Goal: Task Accomplishment & Management: Use online tool/utility

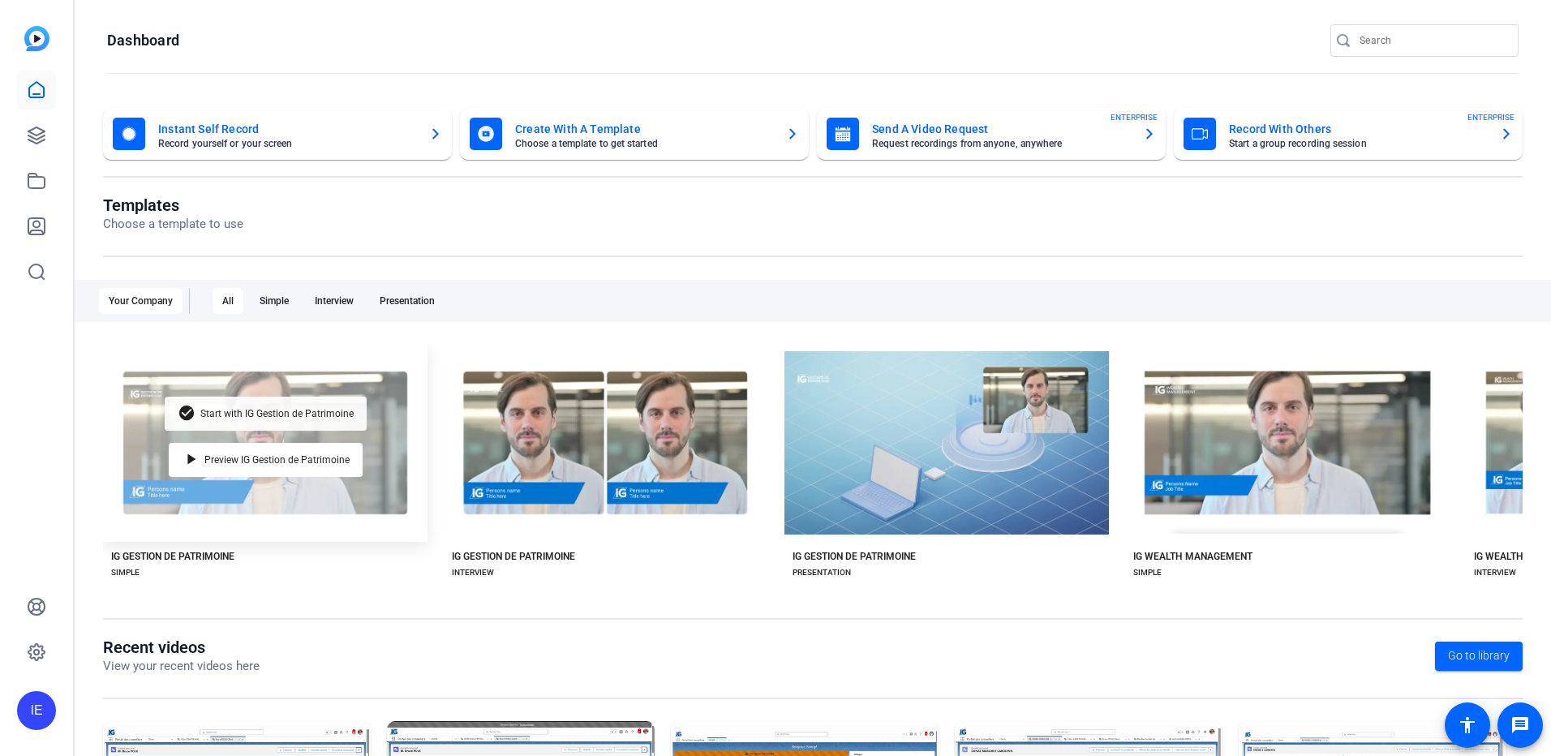
click at [215, 413] on span "Start with IG Gestion de Patrimoine" at bounding box center [276, 414] width 153 height 10
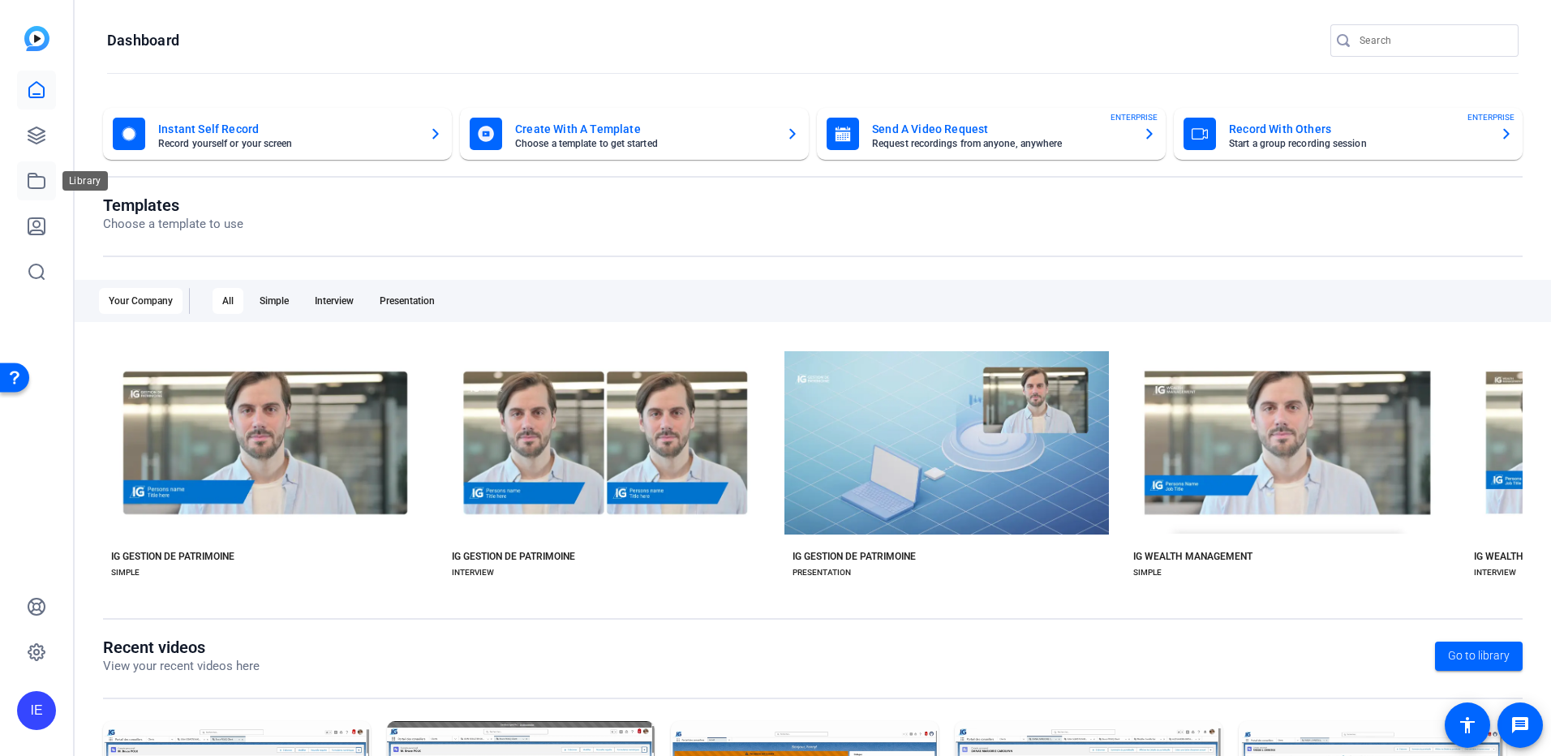
click at [32, 186] on icon at bounding box center [36, 180] width 19 height 19
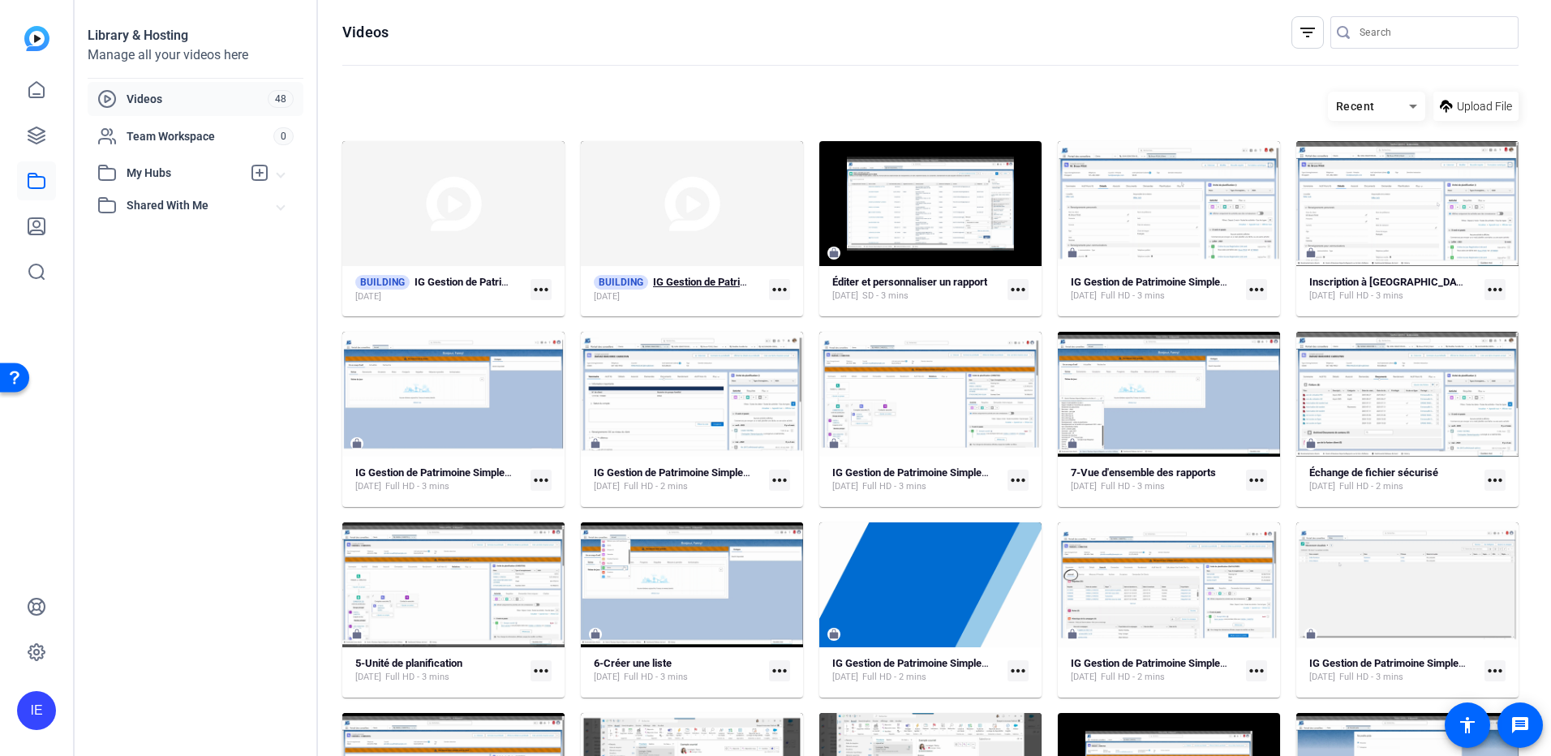
click at [679, 279] on strong "IG Gestion de Patrimoine Simple (51281)" at bounding box center [747, 282] width 188 height 12
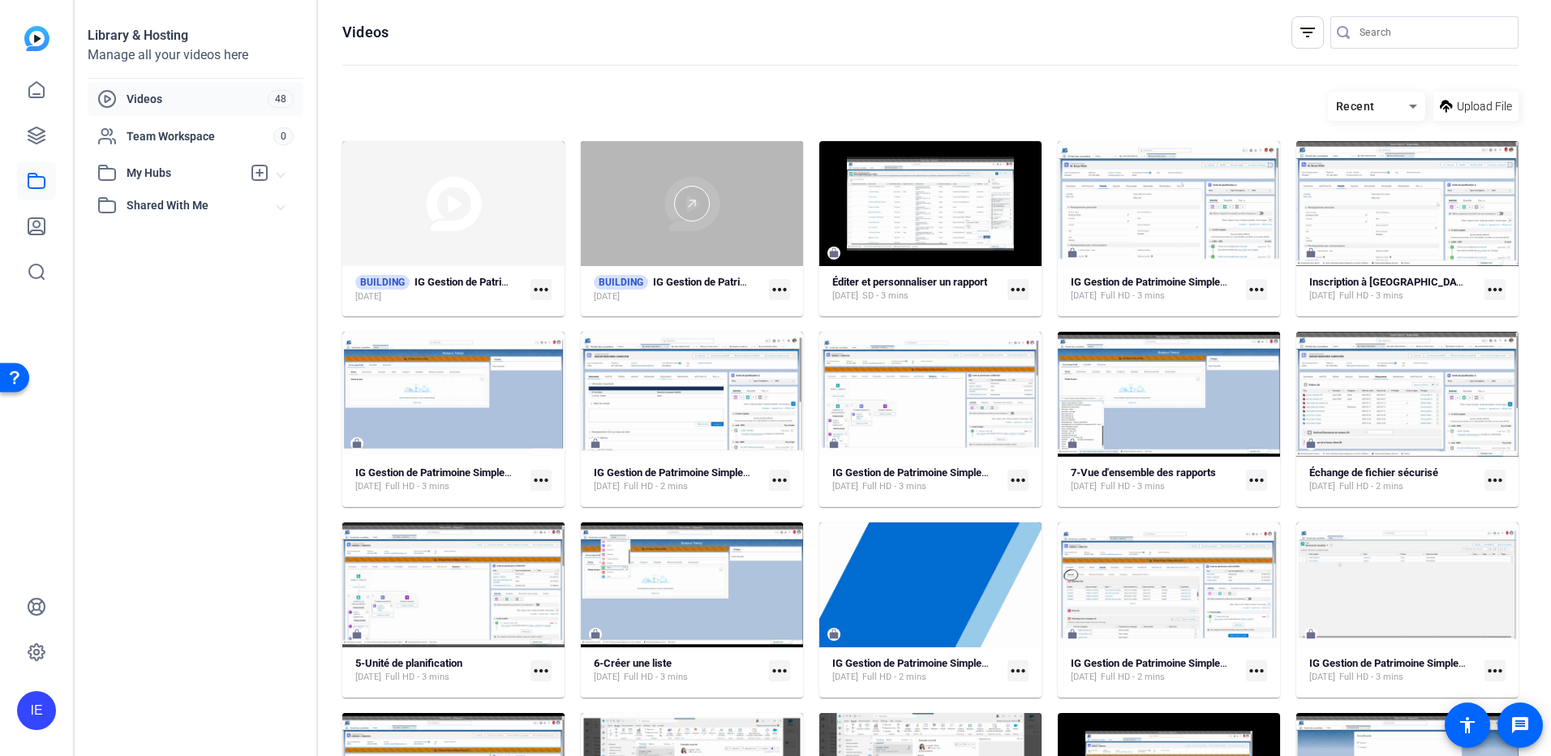
click at [665, 228] on div at bounding box center [692, 203] width 222 height 125
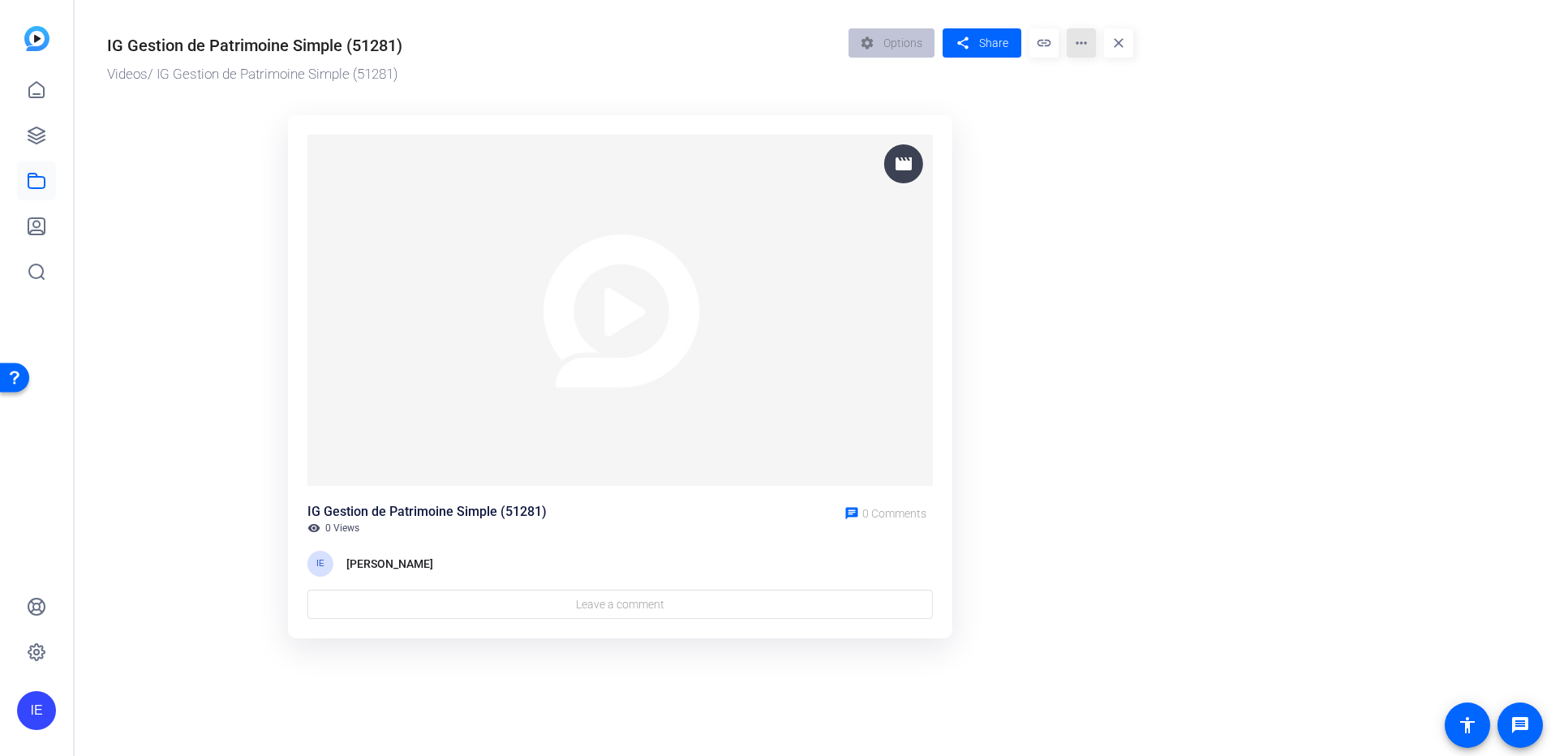
click at [1082, 46] on mat-icon "more_horiz" at bounding box center [1081, 42] width 29 height 29
click at [1078, 89] on button "Edit in Creator" at bounding box center [1113, 92] width 93 height 20
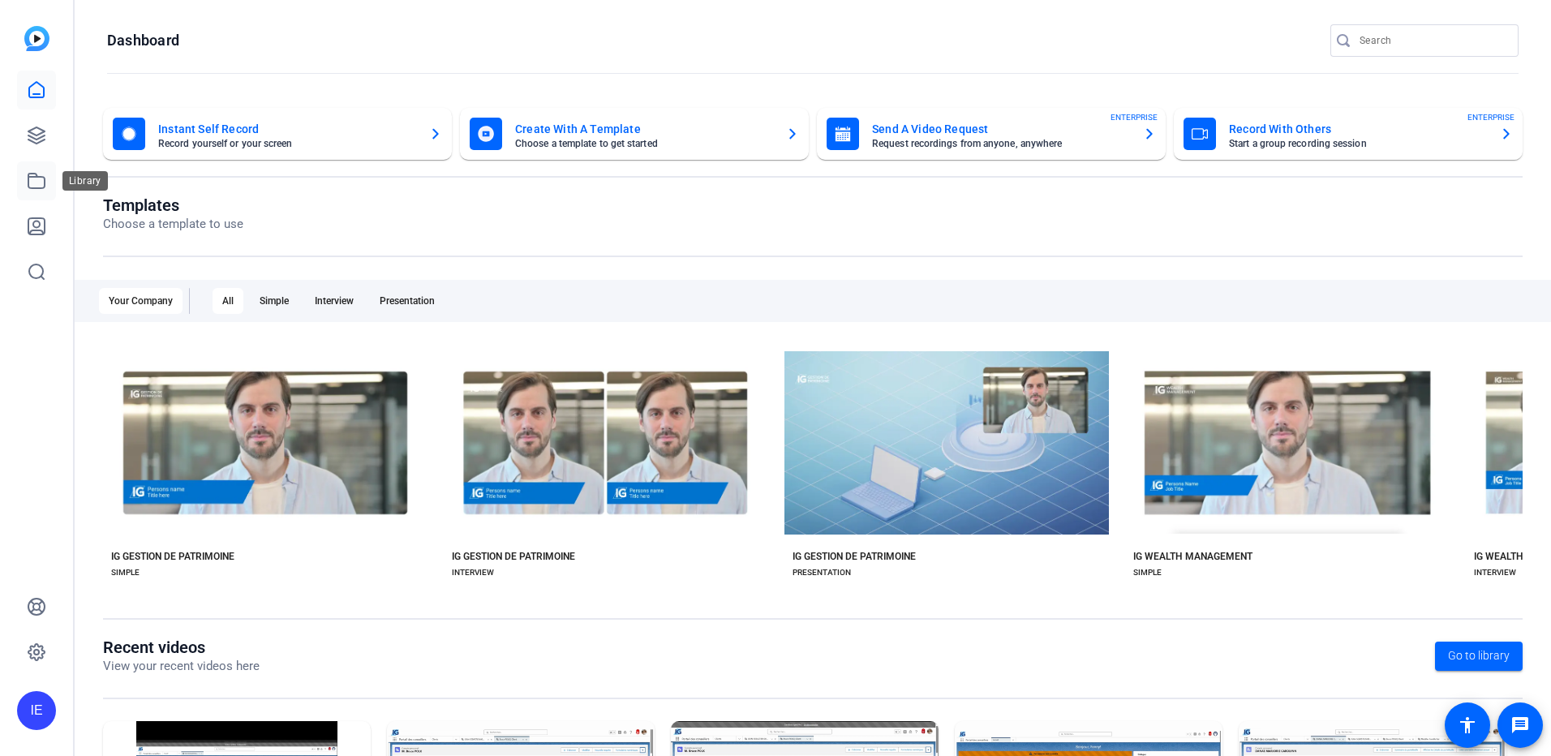
click at [35, 178] on icon at bounding box center [36, 181] width 16 height 15
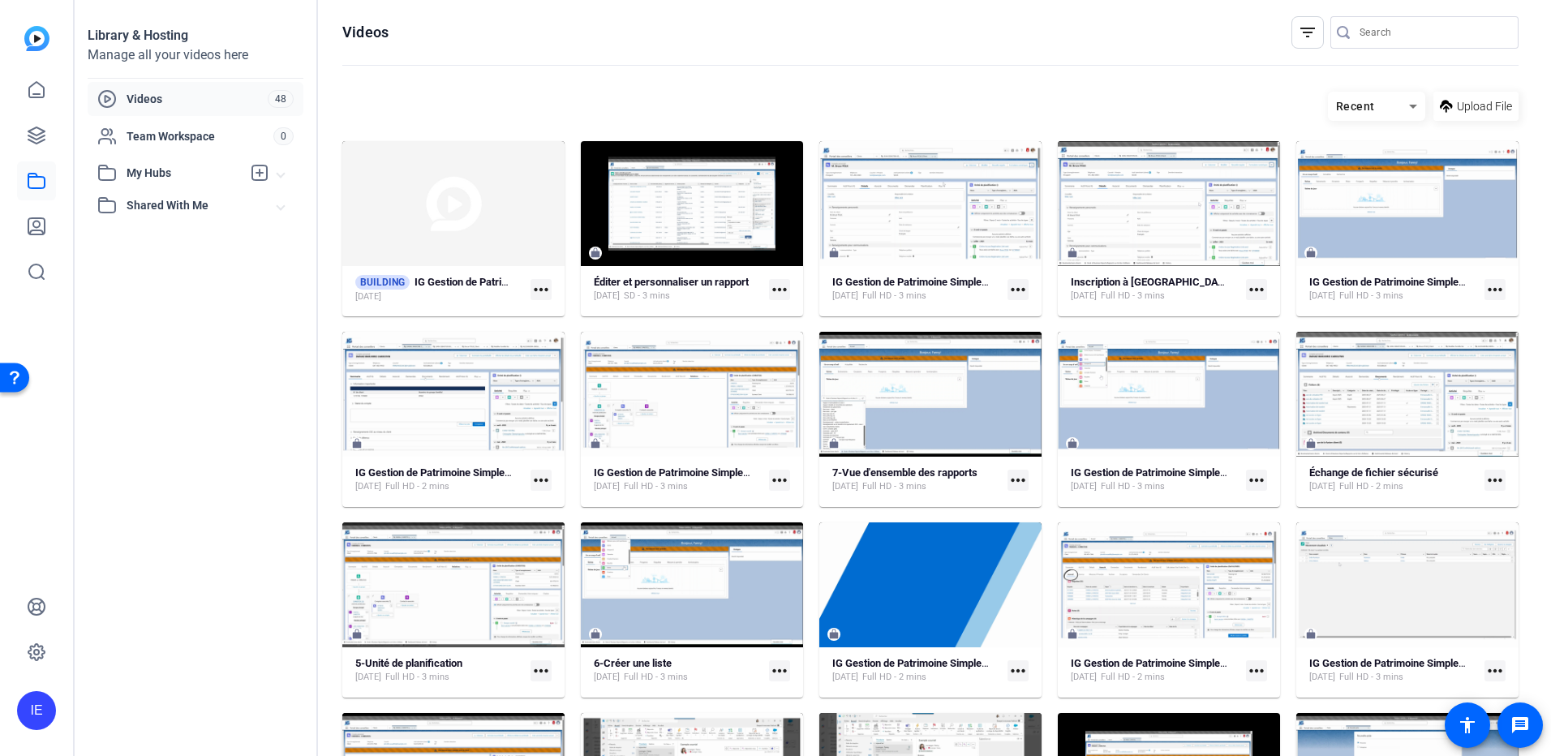
click at [944, 493] on div "7-Vue d'ensemble des rapports Sep 11, 2025 Full HD - 3 mins more_horiz" at bounding box center [931, 480] width 196 height 28
click at [937, 473] on strong "7-Vue d'ensemble des rapports" at bounding box center [905, 473] width 145 height 12
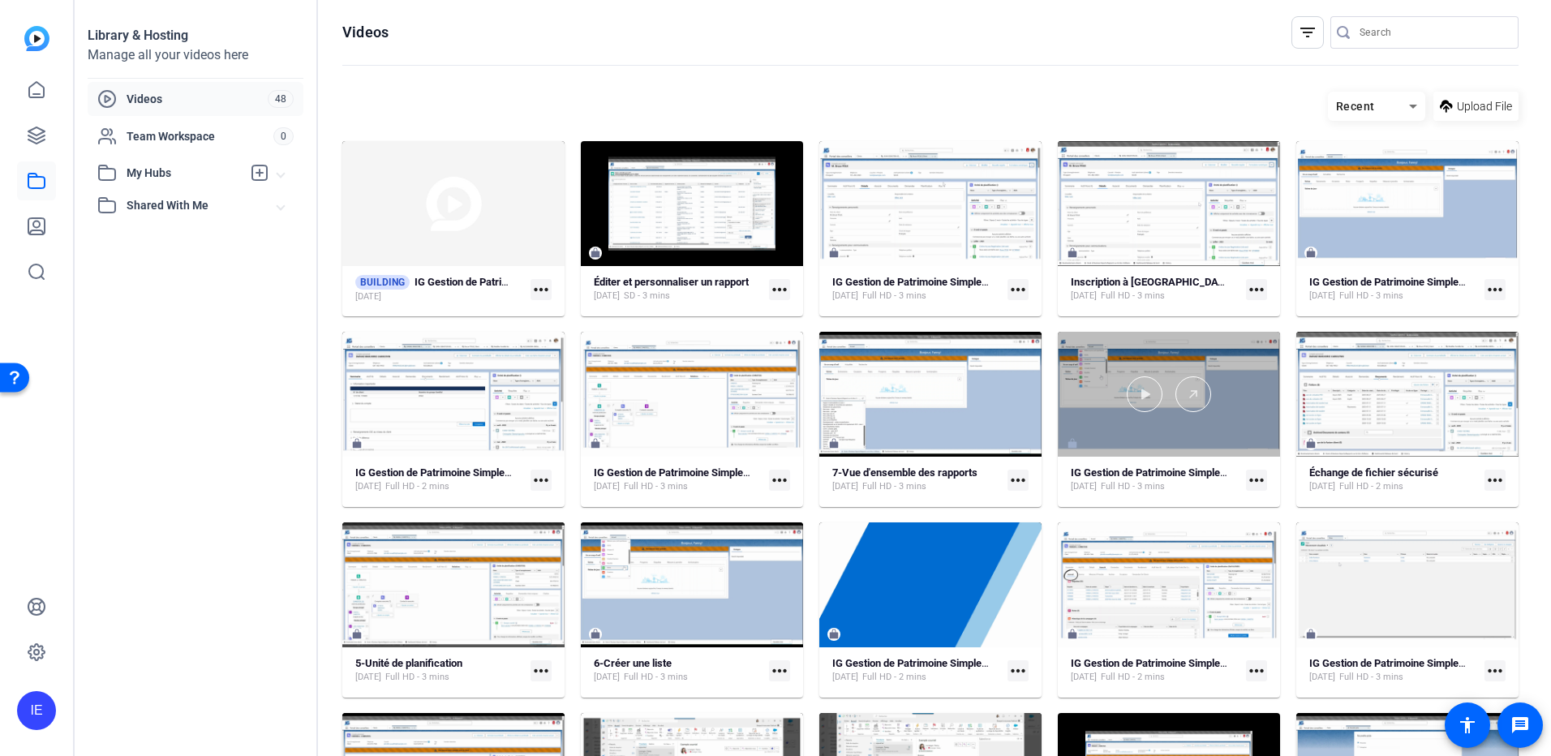
click at [1139, 414] on div at bounding box center [1169, 394] width 222 height 125
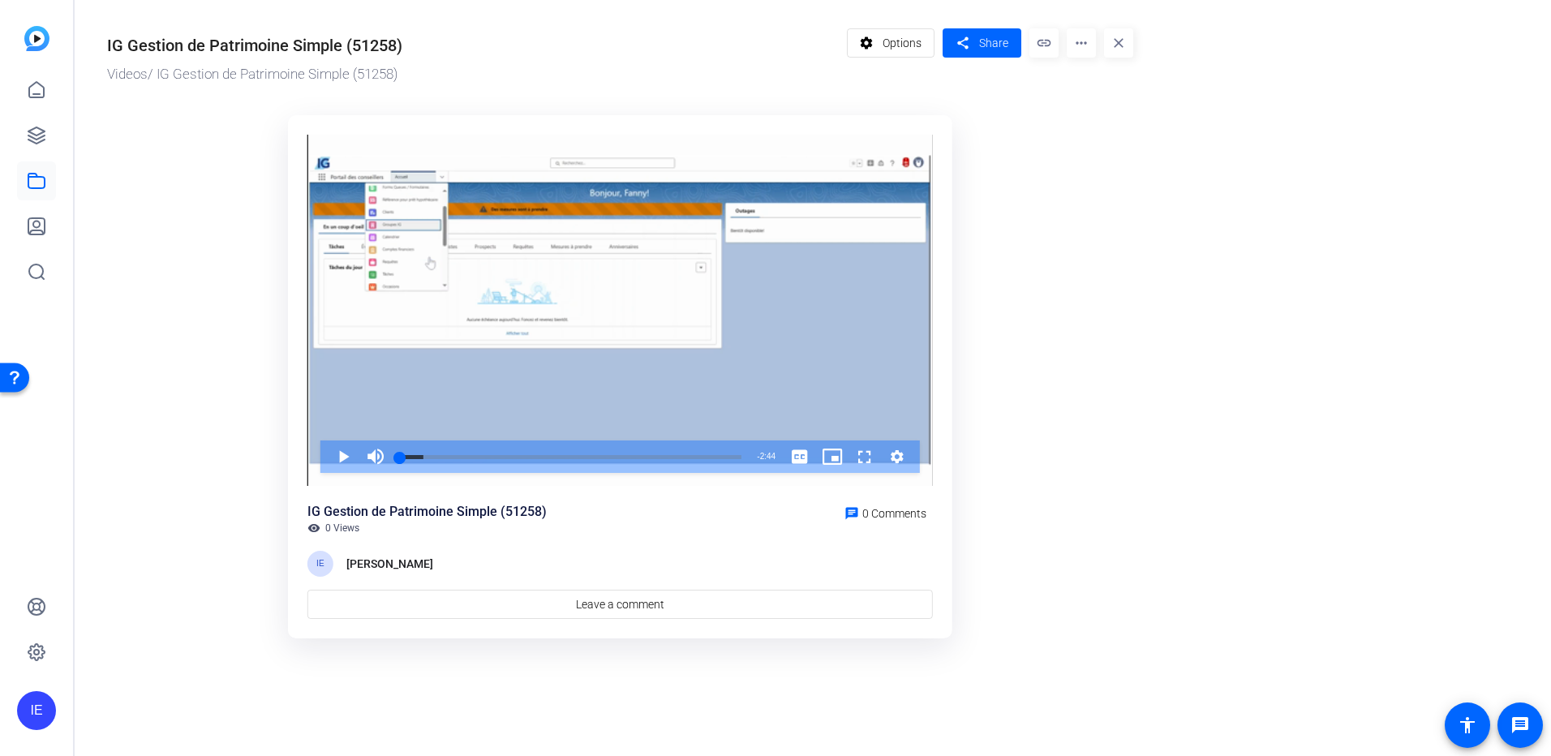
click at [912, 43] on span "Options" at bounding box center [902, 43] width 39 height 31
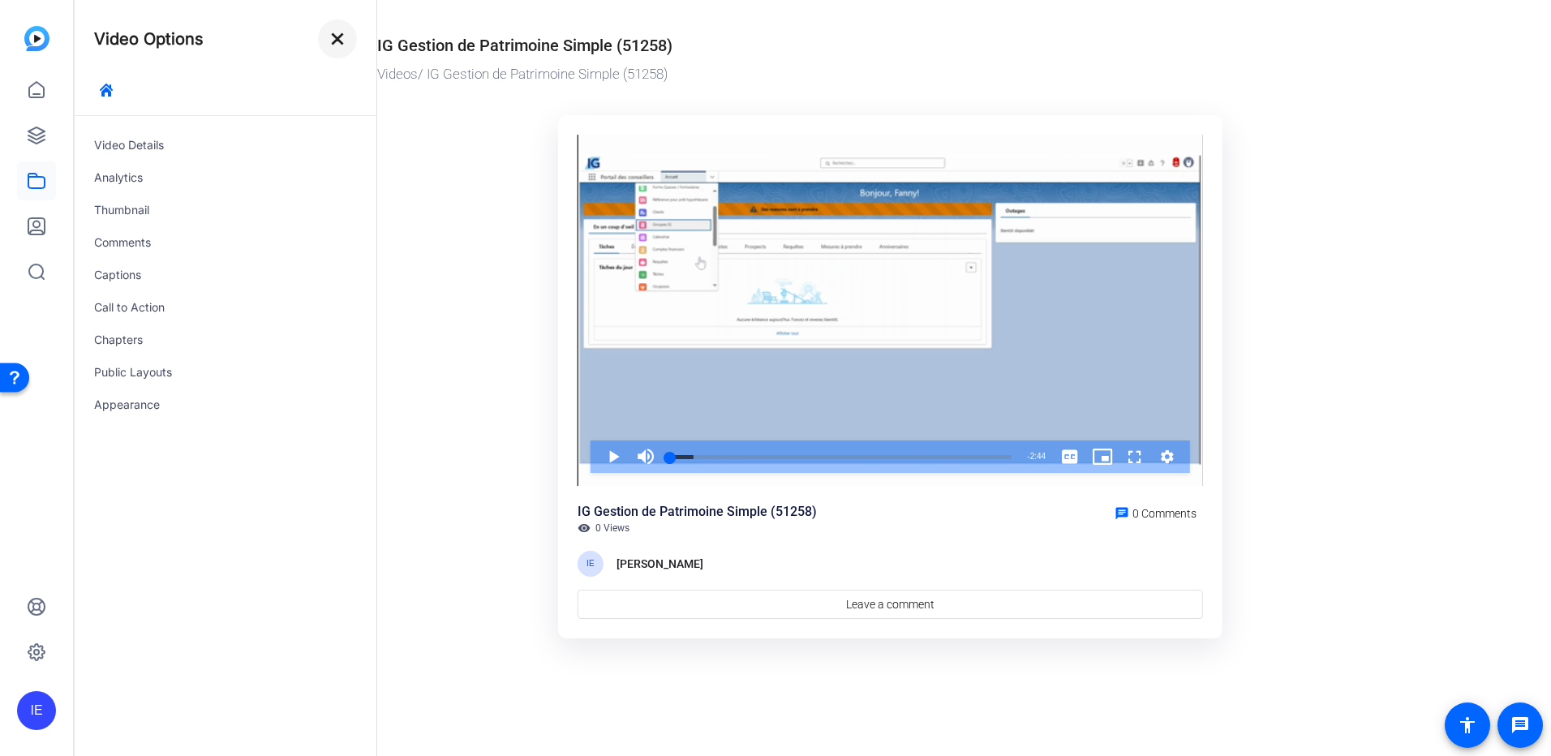
click at [346, 41] on mat-icon "close" at bounding box center [337, 38] width 19 height 19
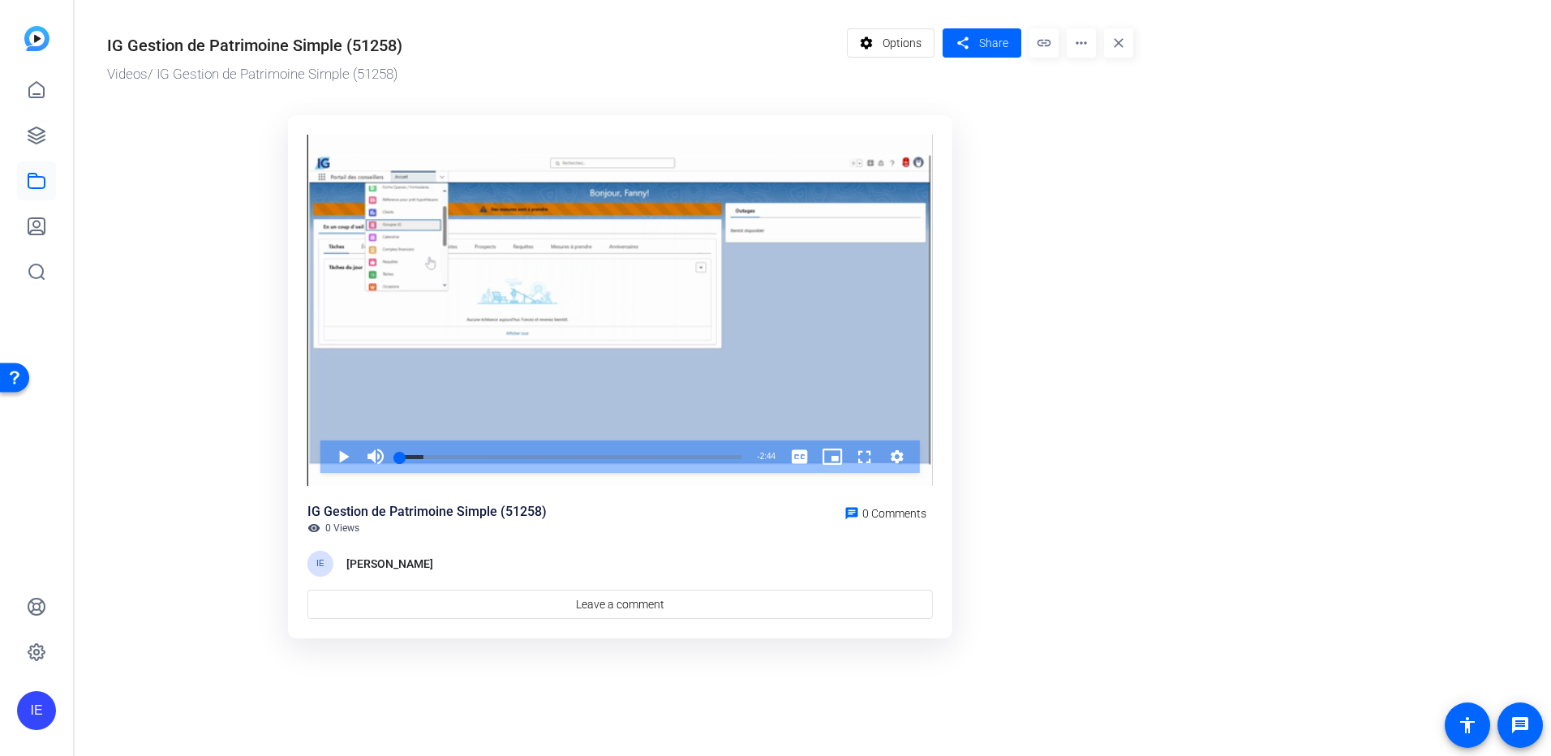
click at [1074, 42] on mat-icon "more_horiz" at bounding box center [1081, 42] width 29 height 29
click at [1087, 92] on span "Edit in Creator" at bounding box center [1113, 92] width 67 height 19
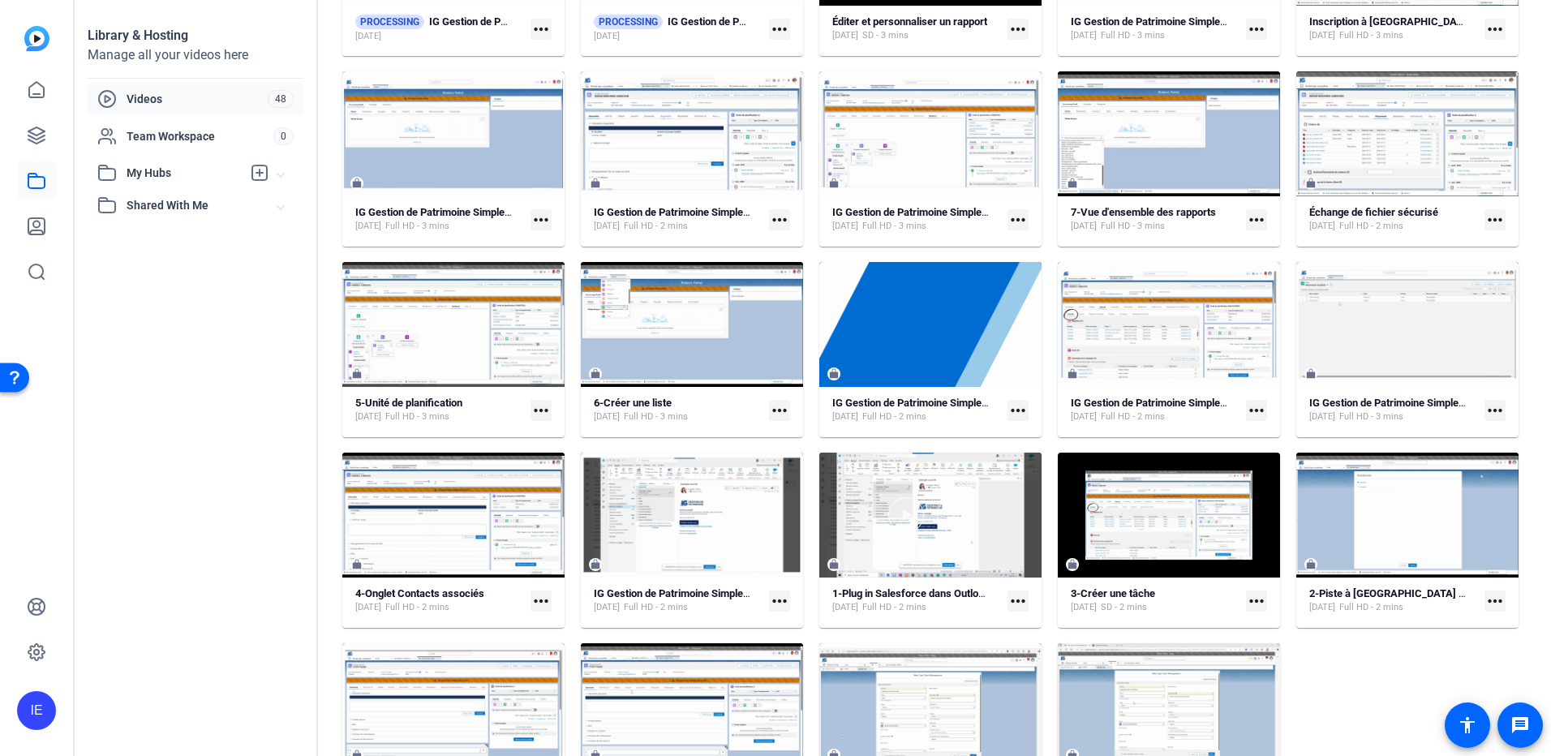
scroll to position [325, 0]
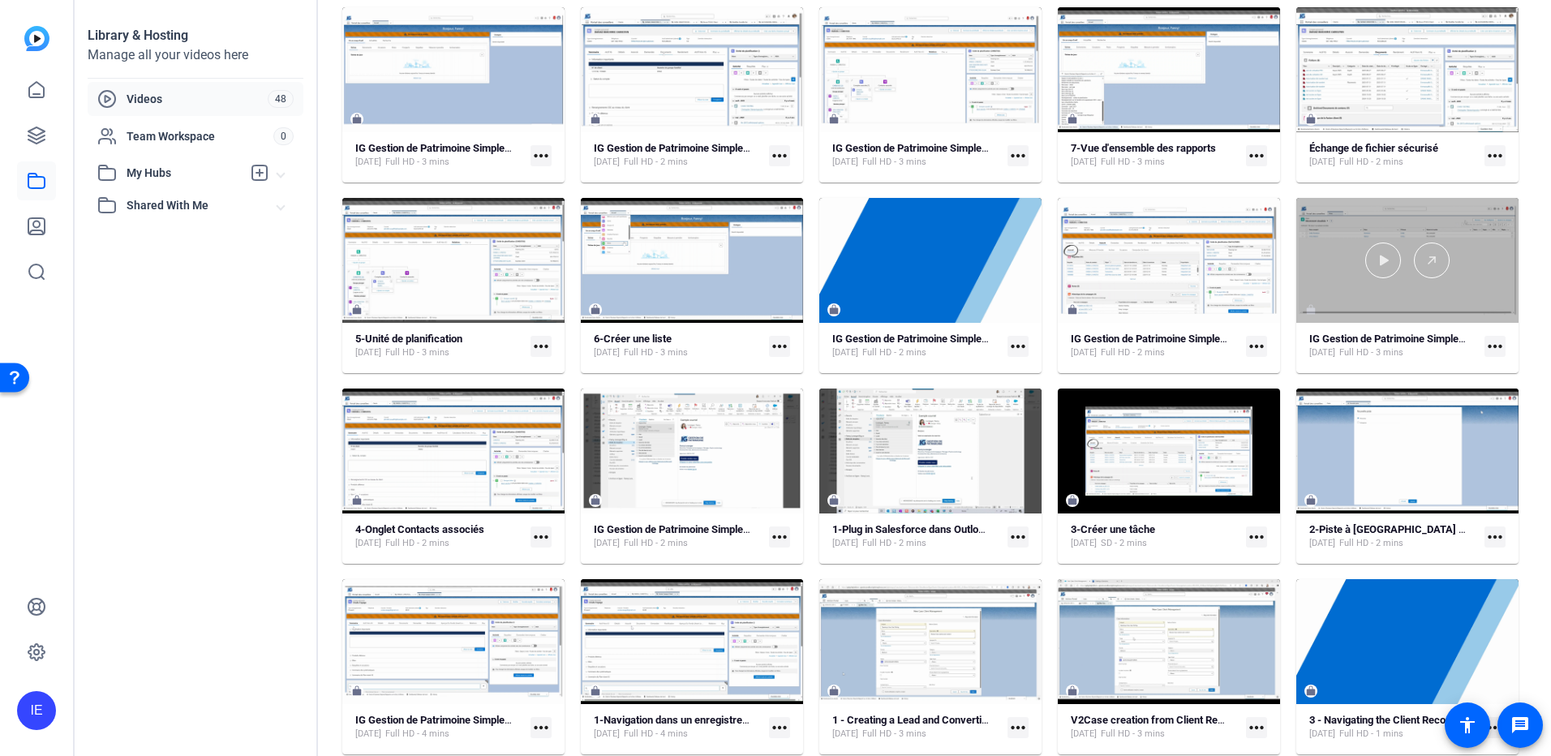
click at [1373, 299] on div at bounding box center [1408, 260] width 222 height 125
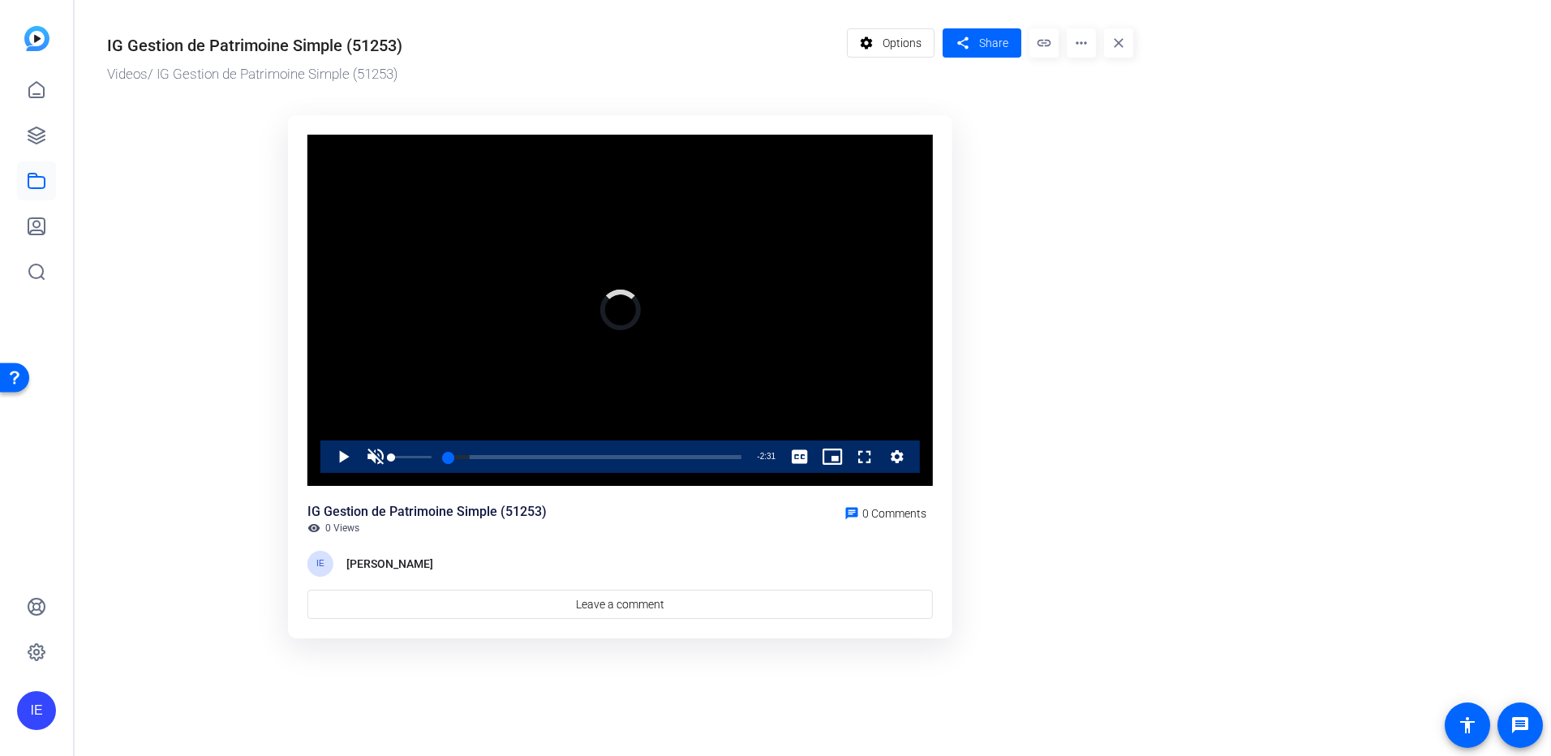
drag, startPoint x: 389, startPoint y: 454, endPoint x: 364, endPoint y: 460, distance: 26.0
click at [365, 460] on div "Play Unmute 0% Current Time 0:00 / Duration 2:31 Loaded : 7.35% 0:00 0:00 Strea…" at bounding box center [621, 457] width 600 height 32
click at [327, 458] on span "Video Player" at bounding box center [327, 457] width 0 height 32
click at [377, 458] on span "Video Player" at bounding box center [375, 457] width 32 height 32
click at [327, 460] on span "Video Player" at bounding box center [327, 457] width 0 height 32
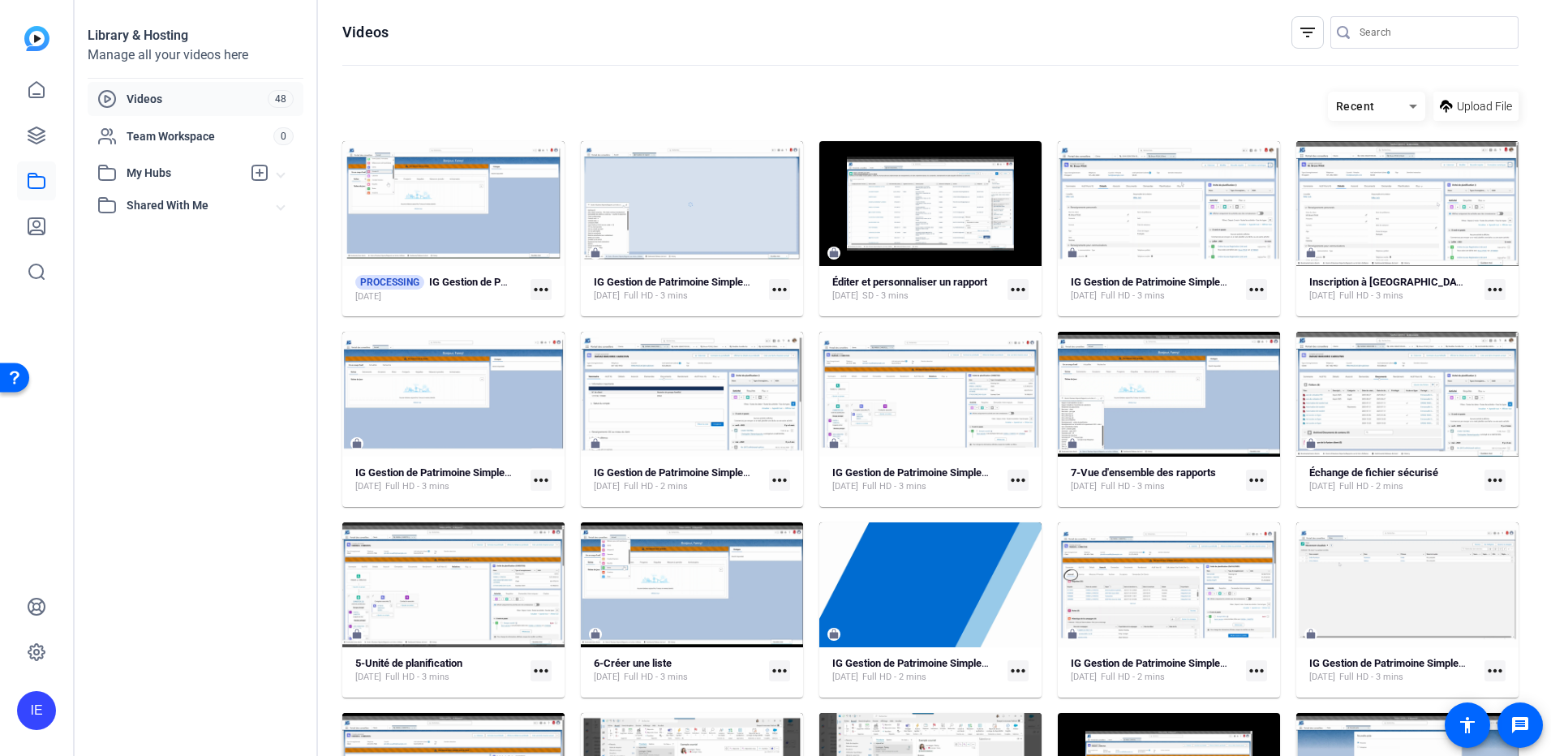
scroll to position [325, 0]
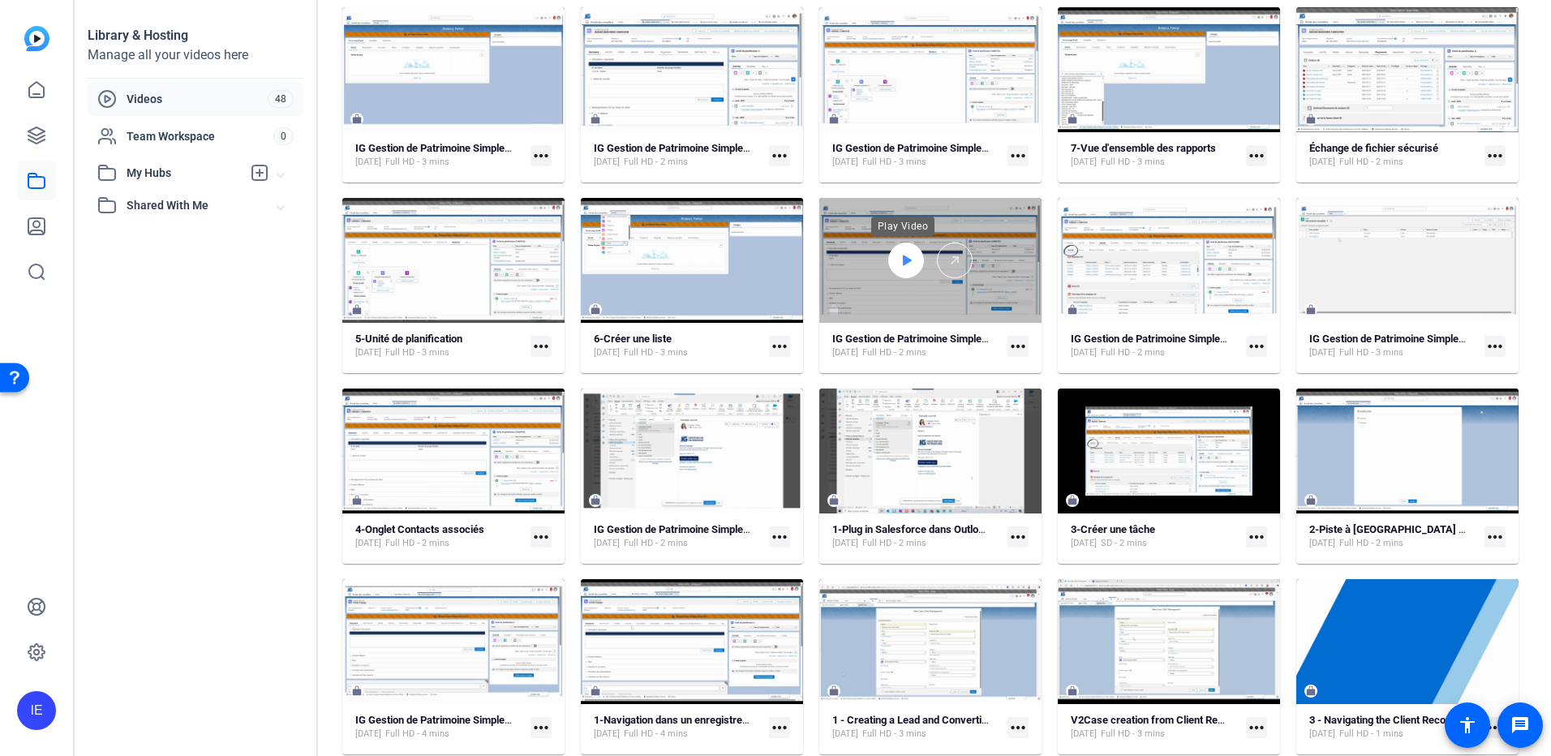
click at [915, 268] on div at bounding box center [907, 261] width 36 height 36
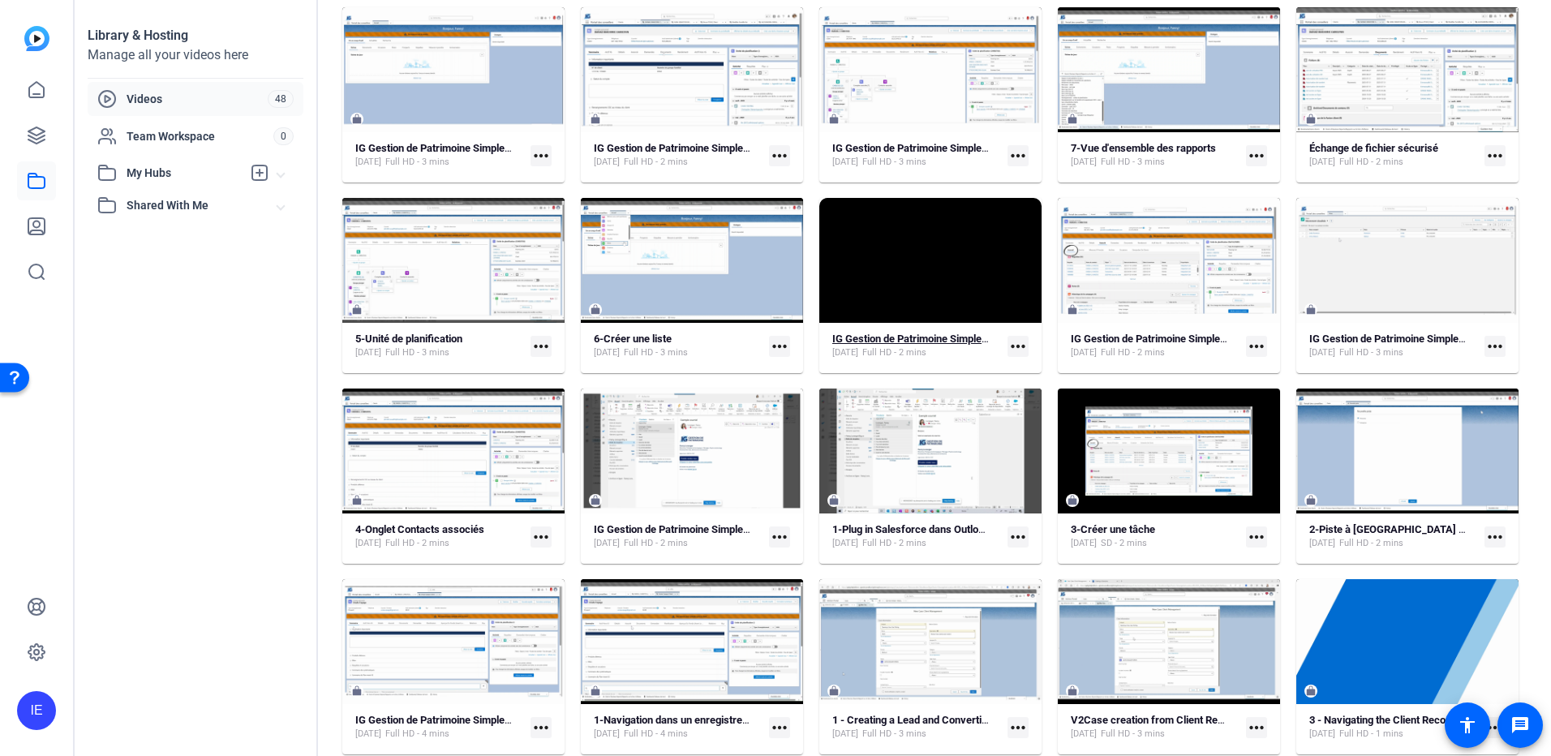
click at [872, 338] on strong "IG Gestion de Patrimoine Simple (51256)" at bounding box center [927, 339] width 188 height 12
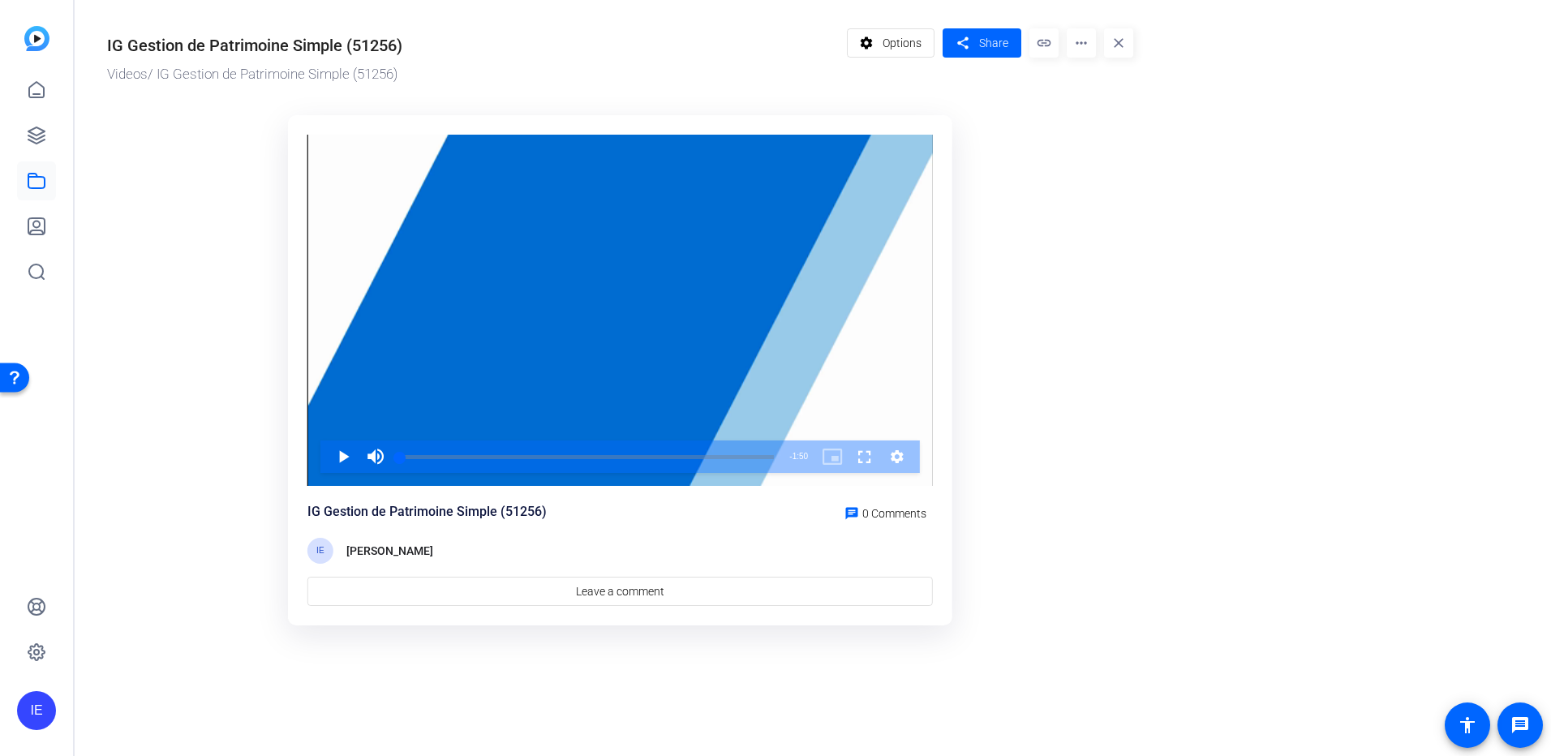
click at [1081, 36] on mat-icon "more_horiz" at bounding box center [1081, 42] width 29 height 29
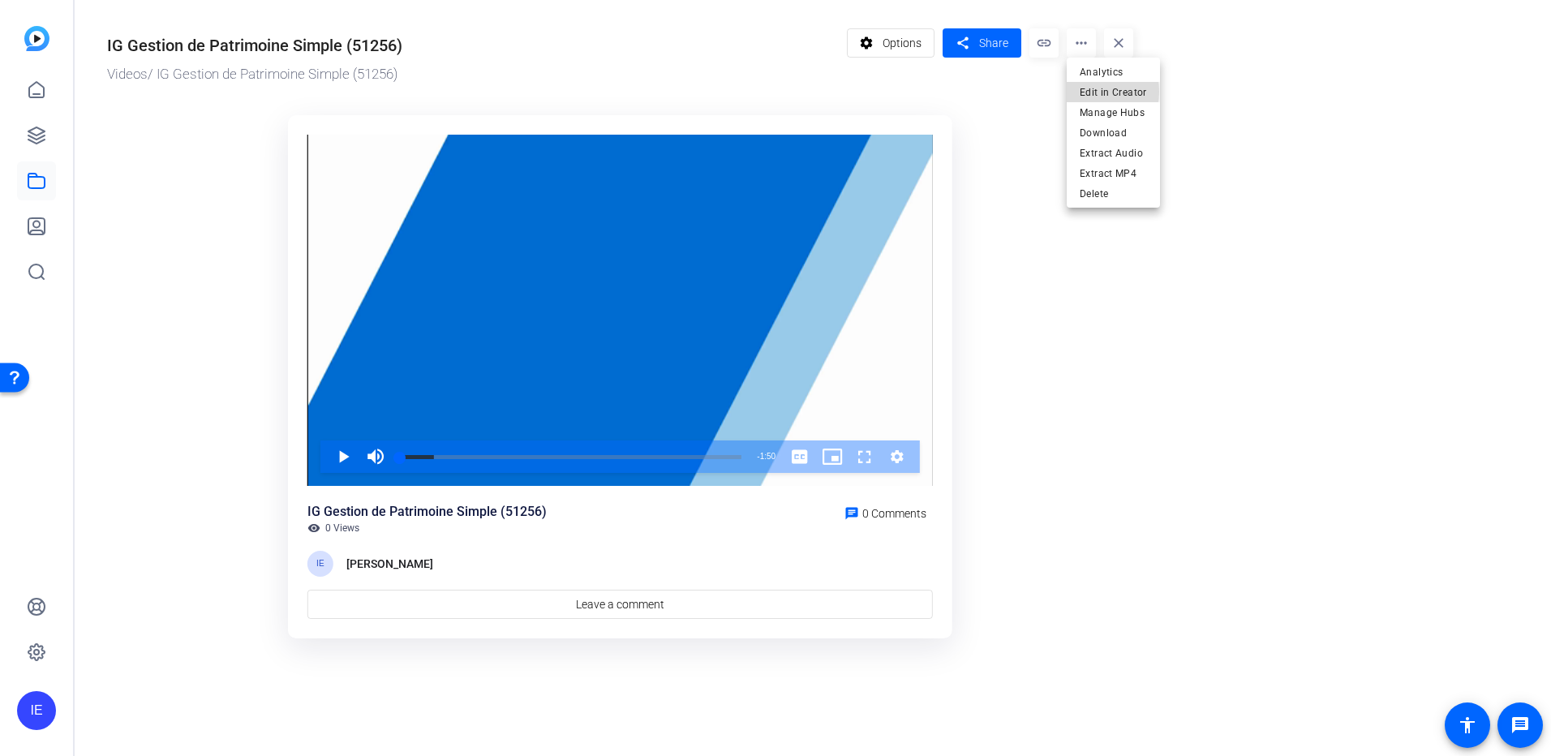
click at [1085, 92] on span "Edit in Creator" at bounding box center [1113, 92] width 67 height 19
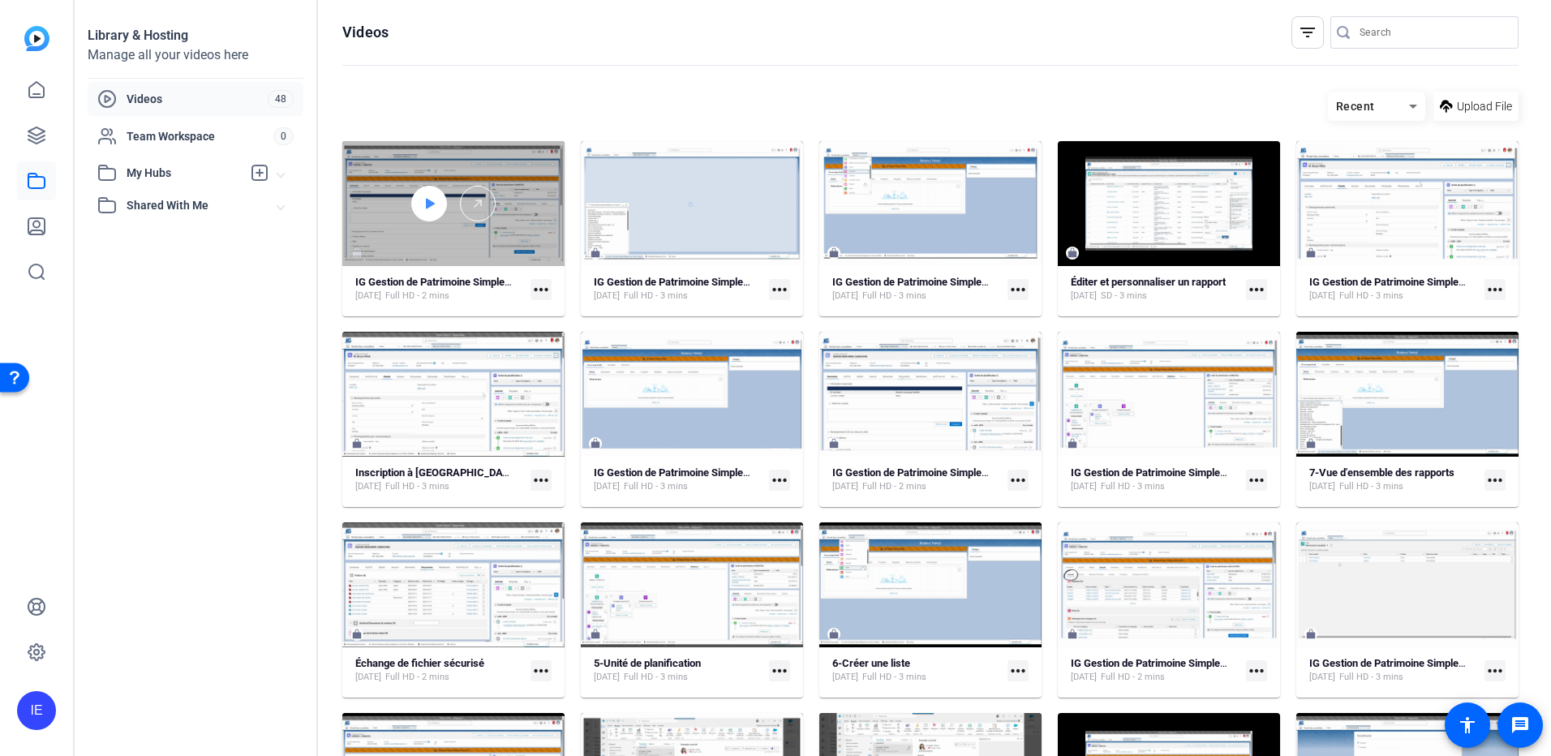
click at [426, 207] on icon at bounding box center [430, 204] width 9 height 11
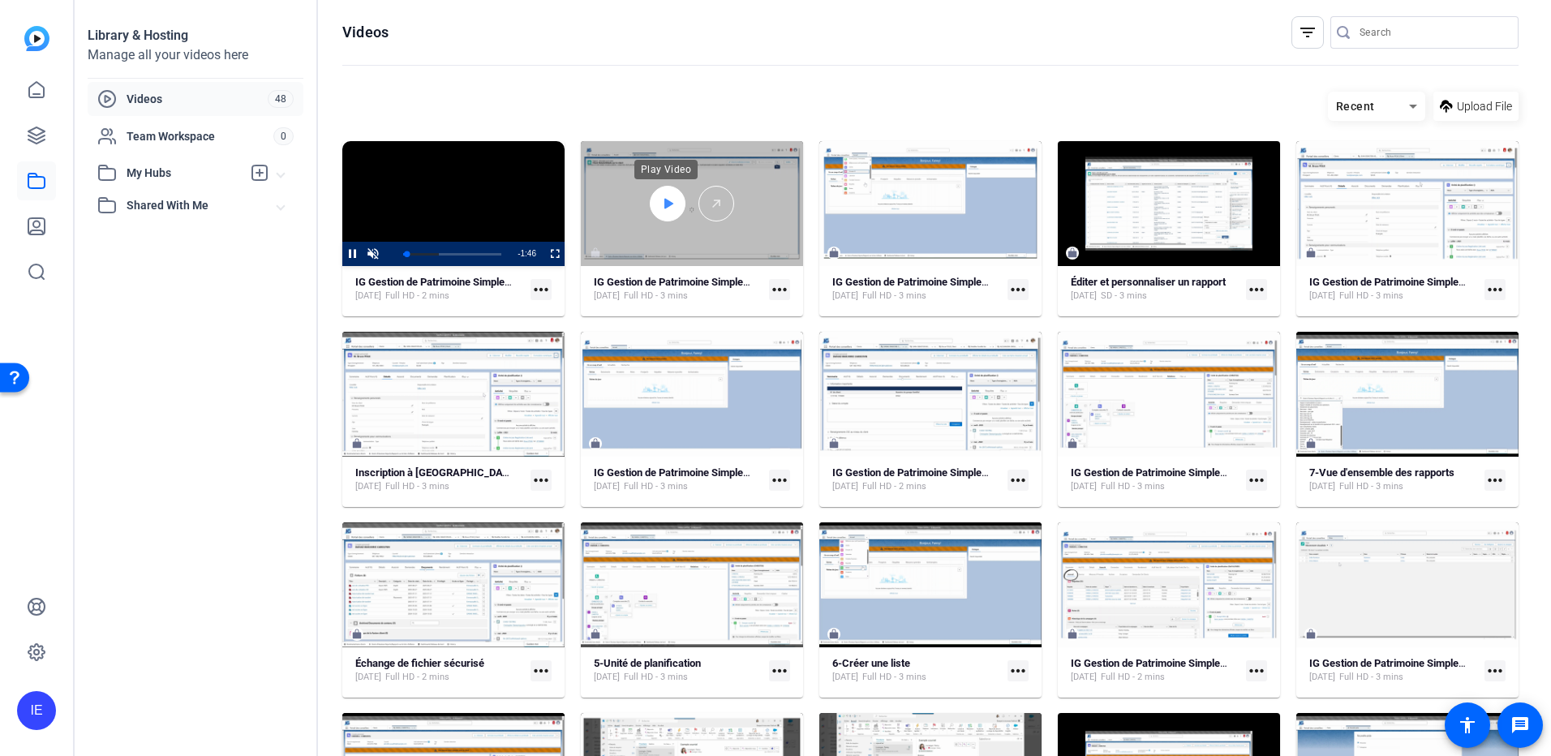
click at [665, 210] on icon at bounding box center [667, 203] width 13 height 19
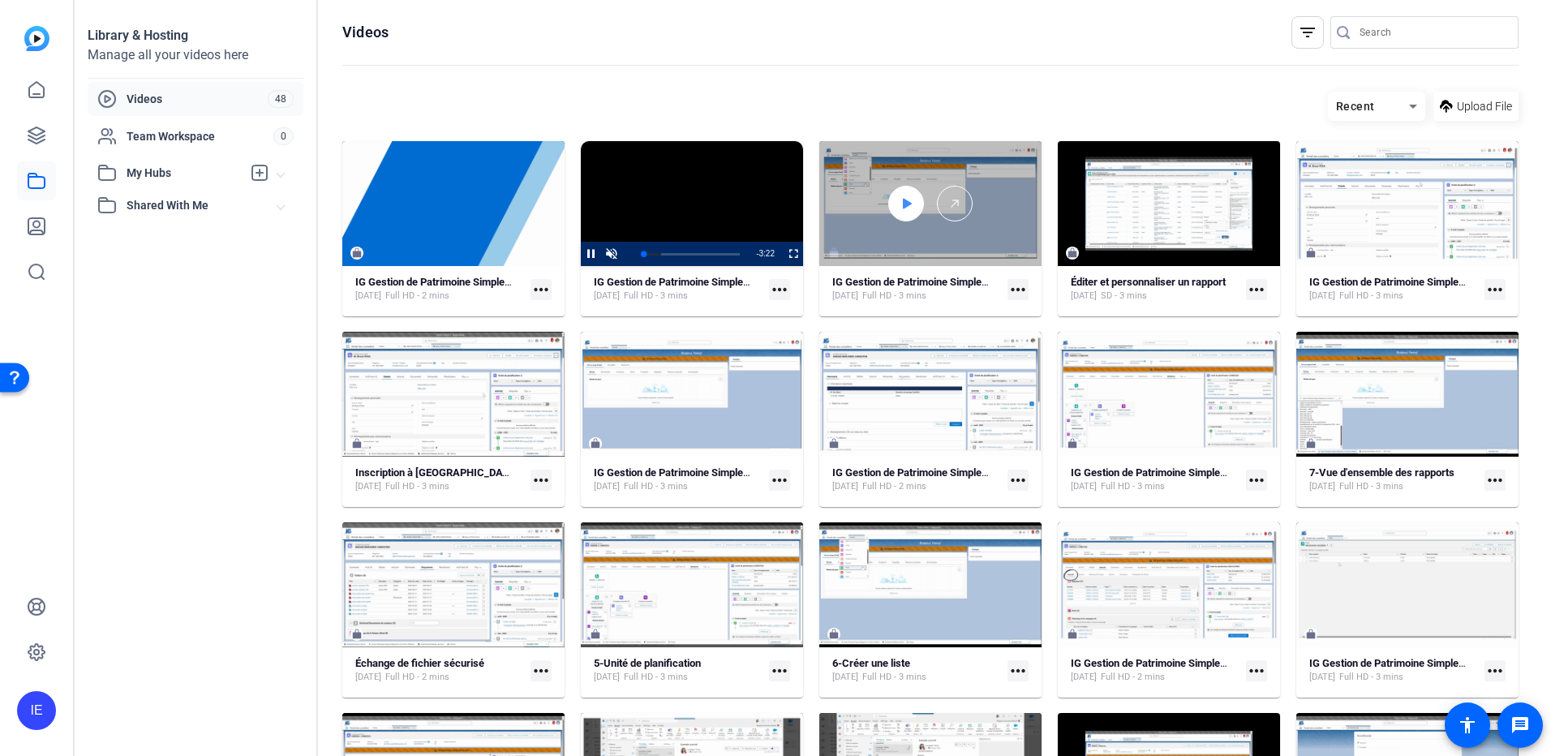
click at [914, 204] on div at bounding box center [907, 204] width 36 height 36
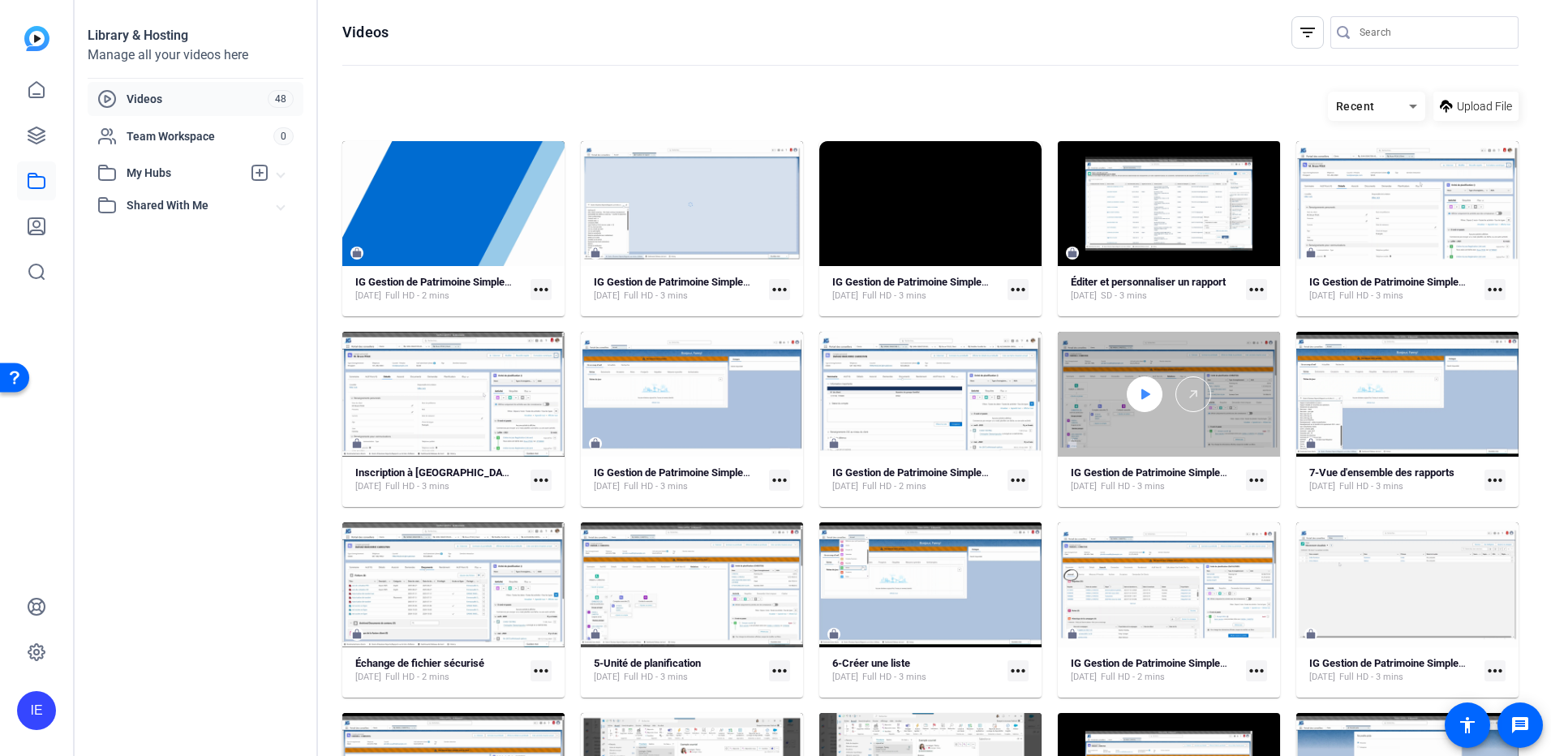
click at [1142, 396] on icon at bounding box center [1146, 394] width 9 height 11
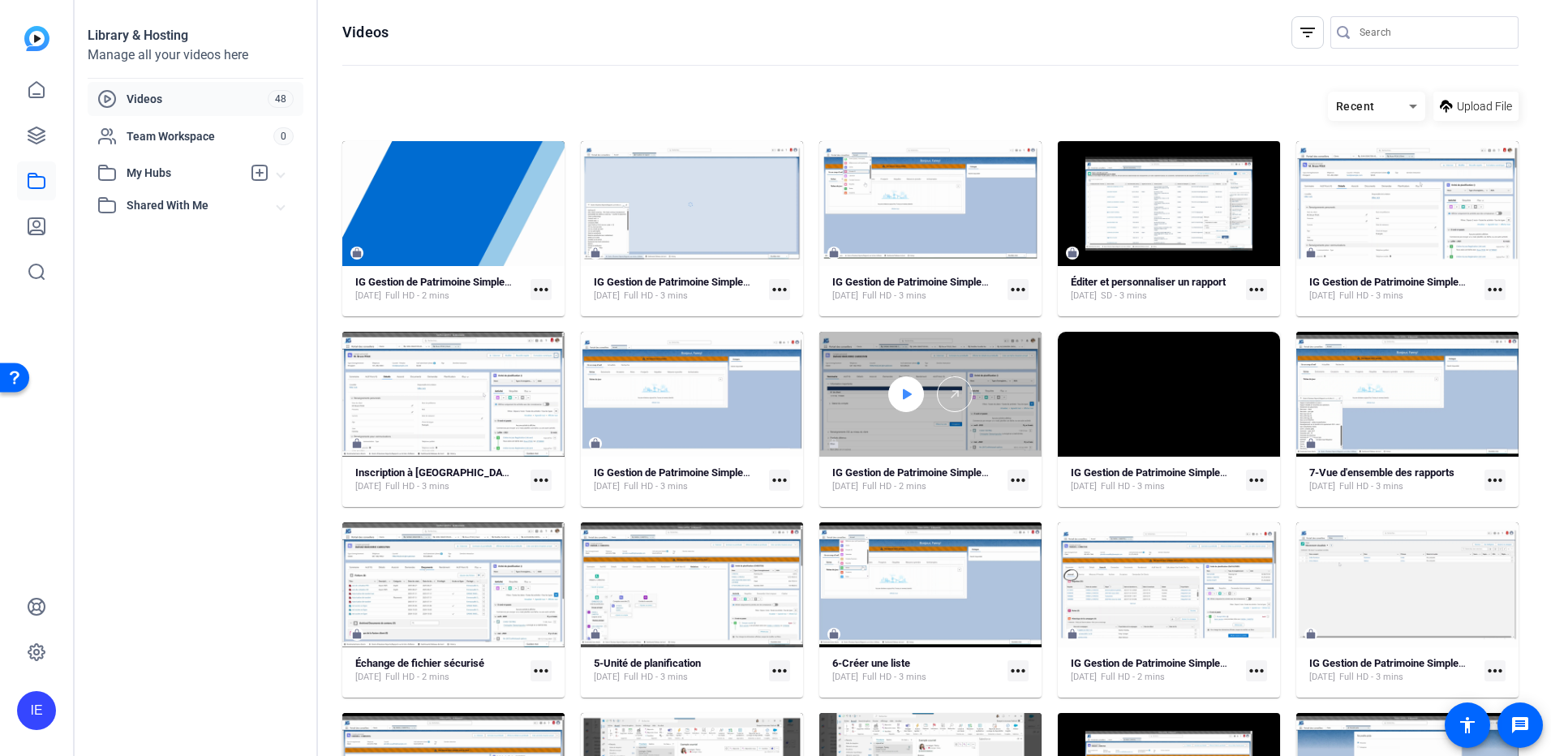
click at [913, 385] on div at bounding box center [907, 395] width 36 height 36
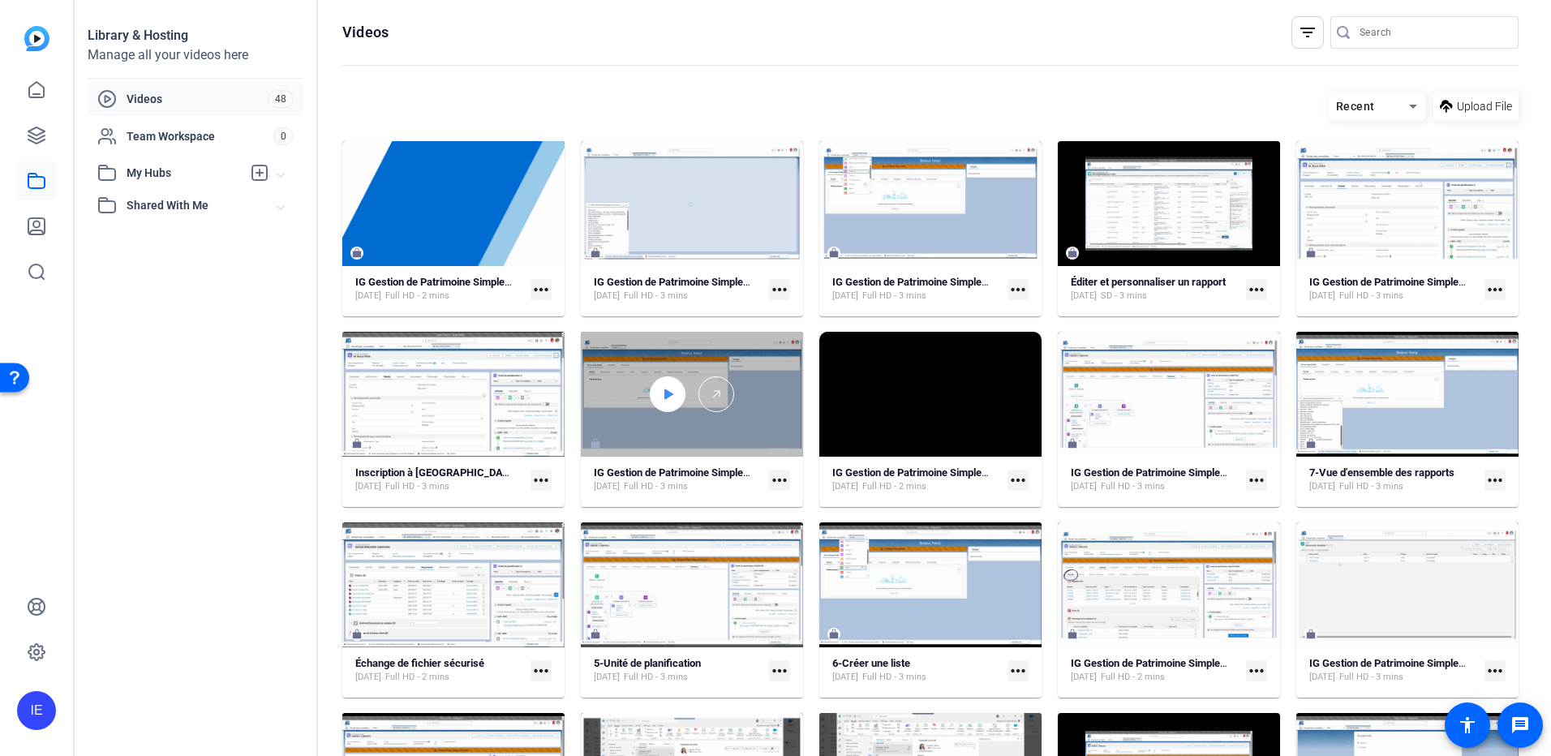
click at [673, 383] on div at bounding box center [668, 395] width 36 height 36
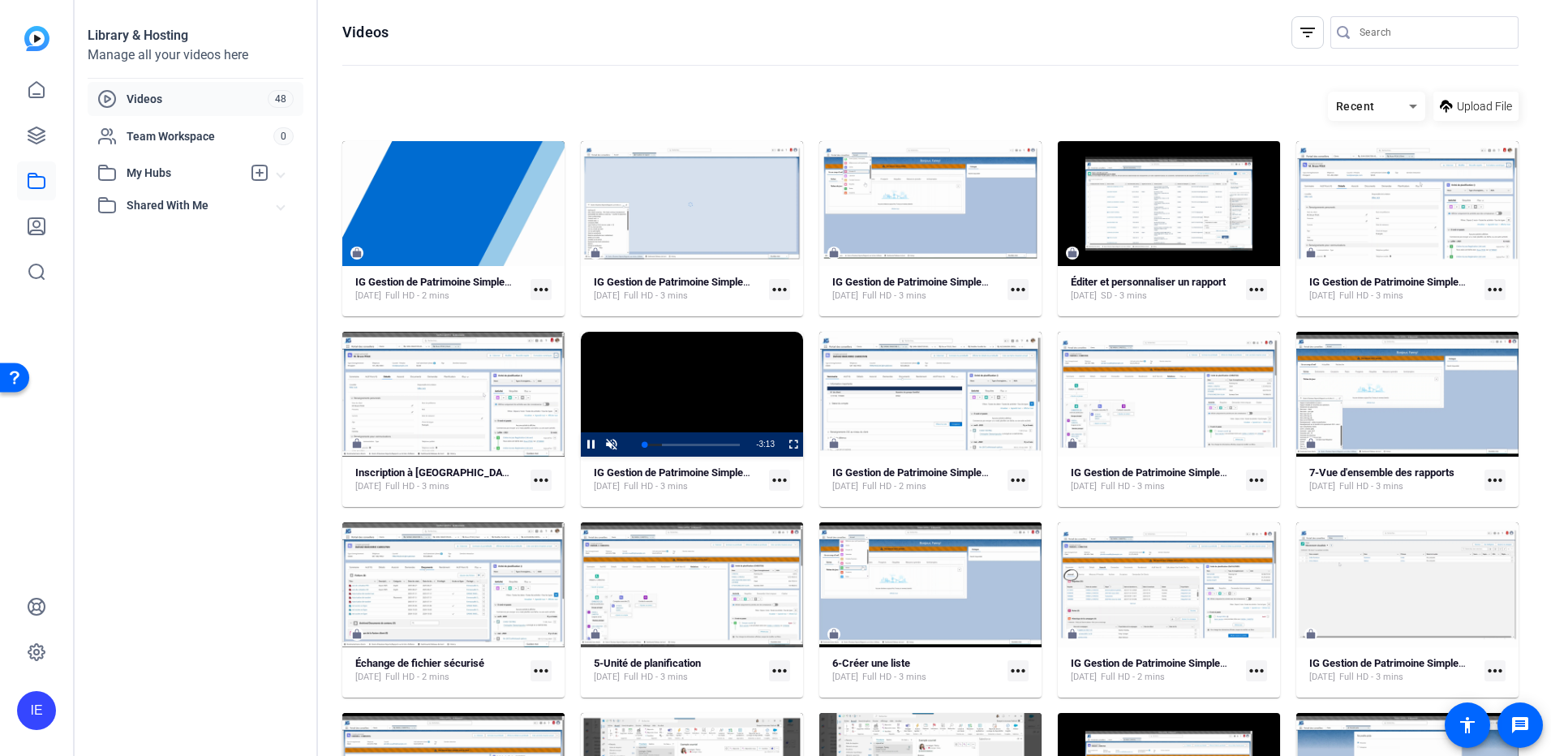
click at [678, 396] on video "Video Player" at bounding box center [692, 394] width 222 height 125
click at [669, 472] on strong "IG Gestion de Patrimoine Simple (51260)" at bounding box center [688, 473] width 188 height 12
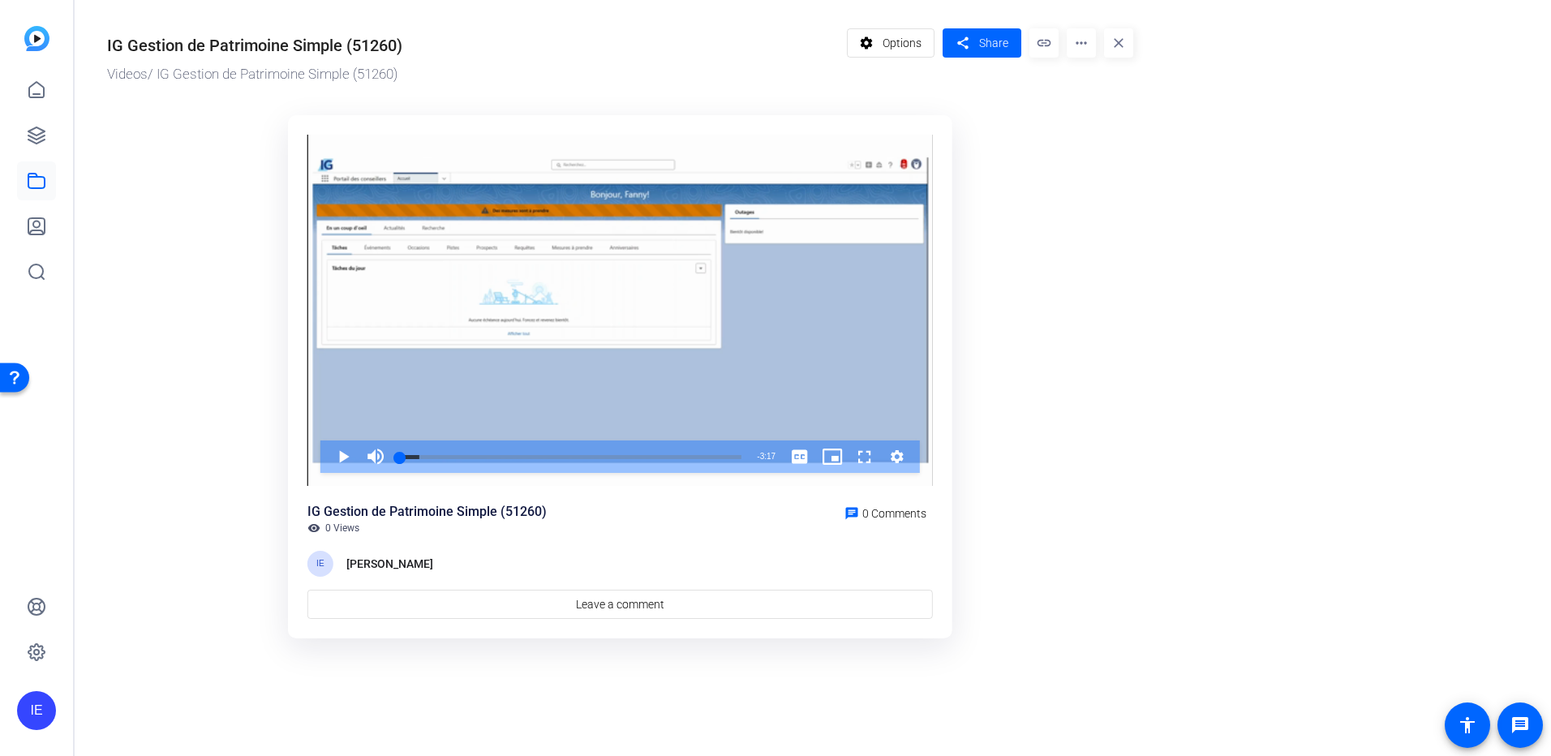
click at [1086, 41] on mat-icon "more_horiz" at bounding box center [1081, 42] width 29 height 29
click at [1086, 87] on span "Edit in Creator" at bounding box center [1113, 92] width 67 height 19
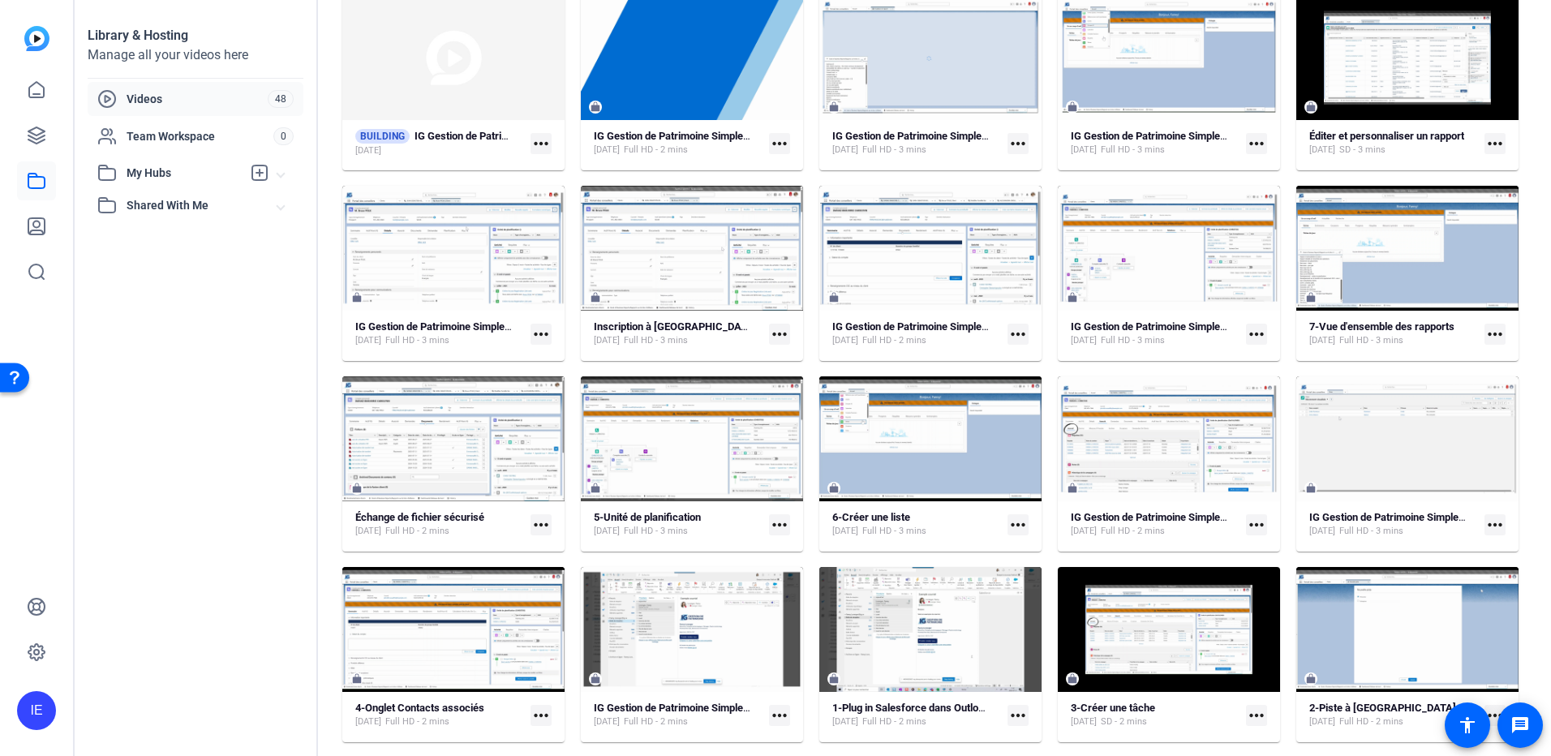
scroll to position [162, 0]
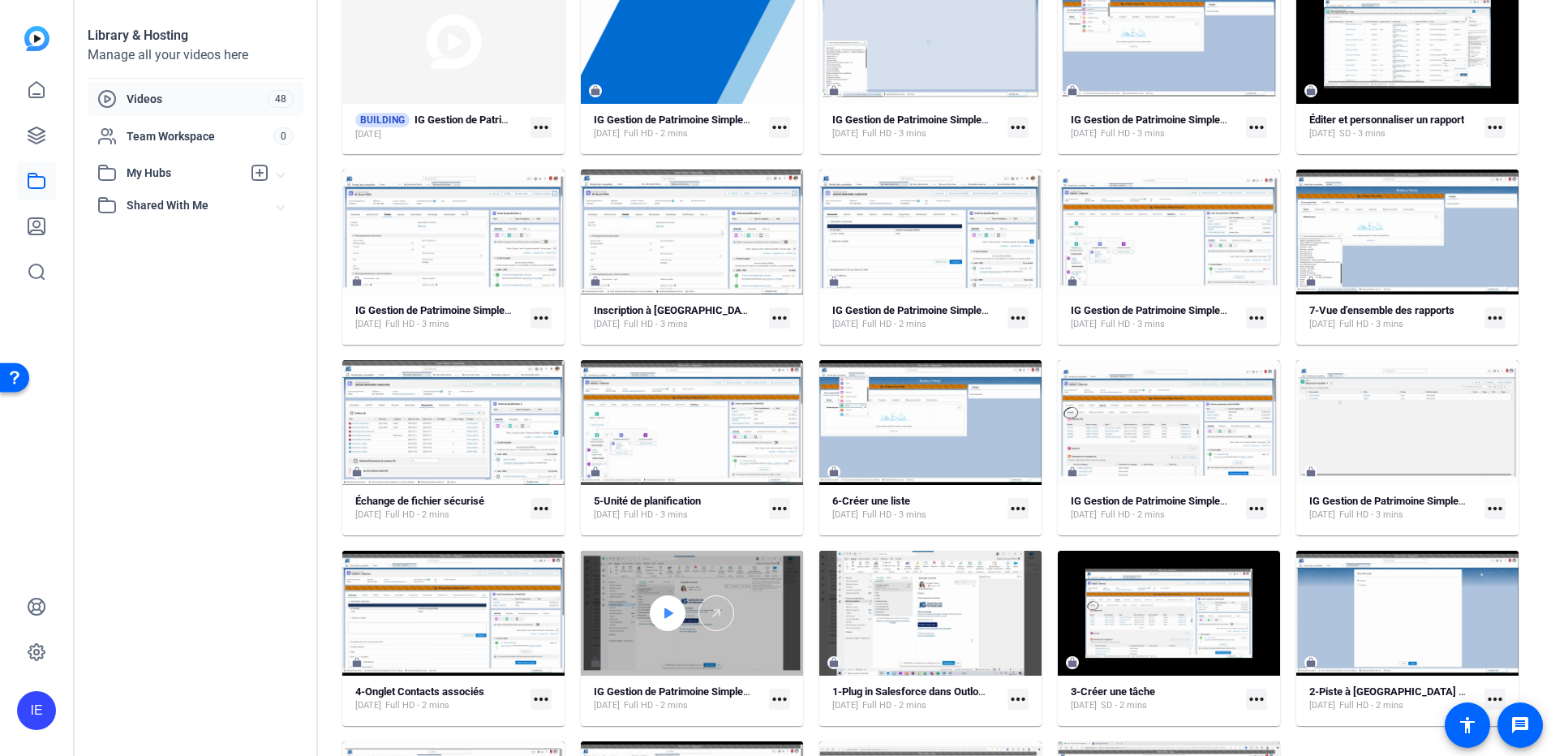
click at [665, 610] on icon at bounding box center [669, 614] width 9 height 11
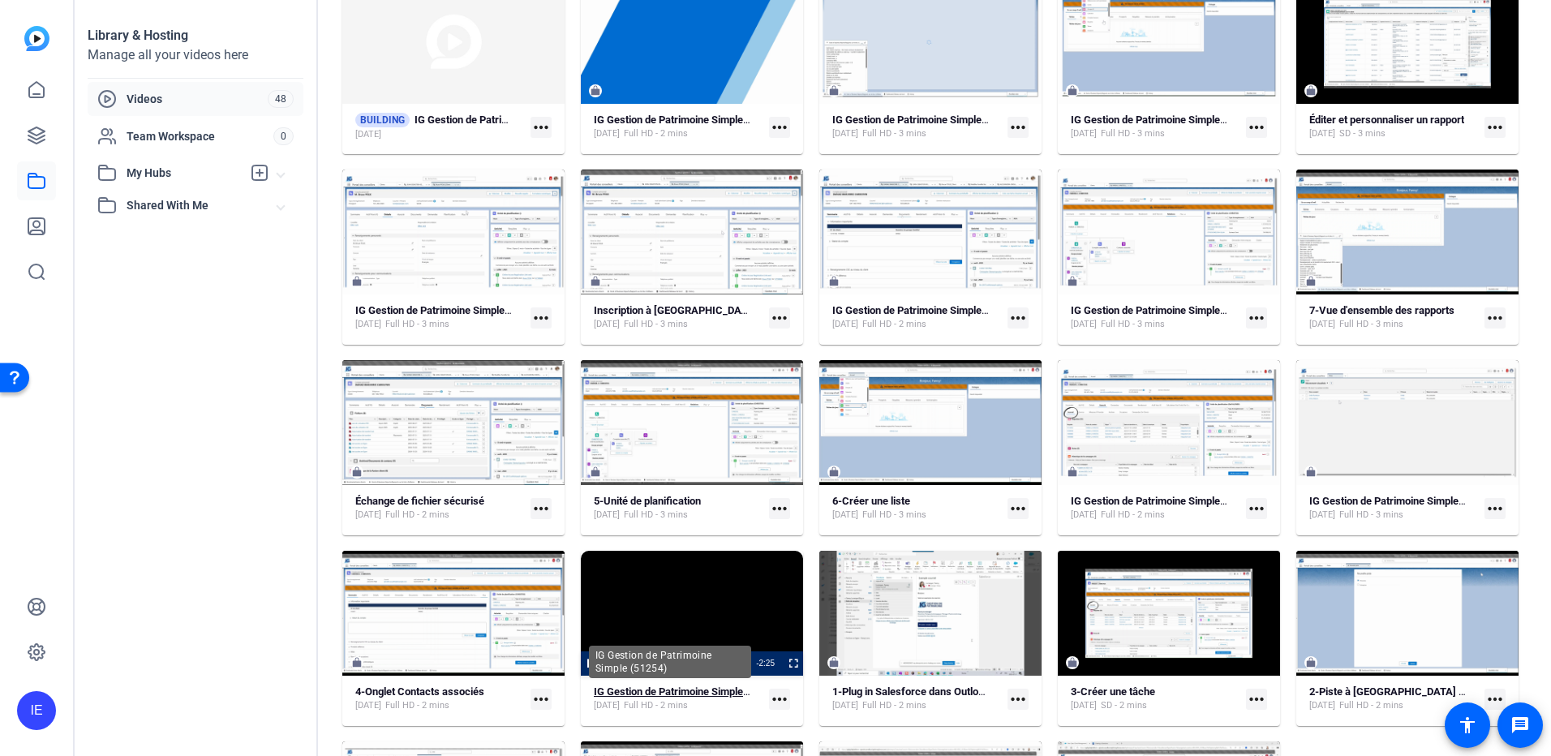
click at [696, 689] on strong "IG Gestion de Patrimoine Simple (51254)" at bounding box center [688, 692] width 188 height 12
